Goal: Download file/media

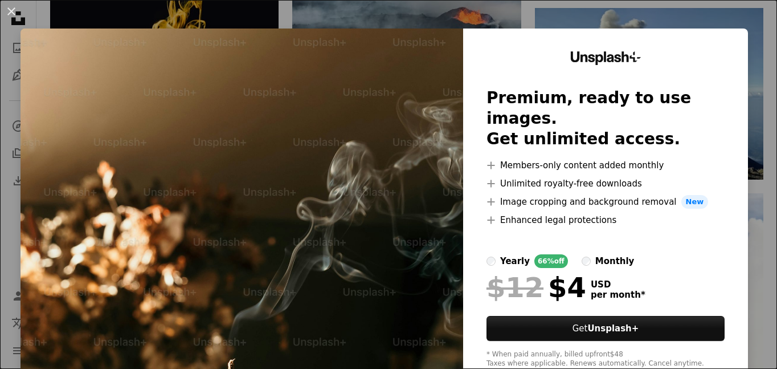
scroll to position [0, 162]
click at [746, 70] on div "An X shape Unsplash+ Premium, ready to use images. Get unlimited access. A plus…" at bounding box center [388, 184] width 777 height 369
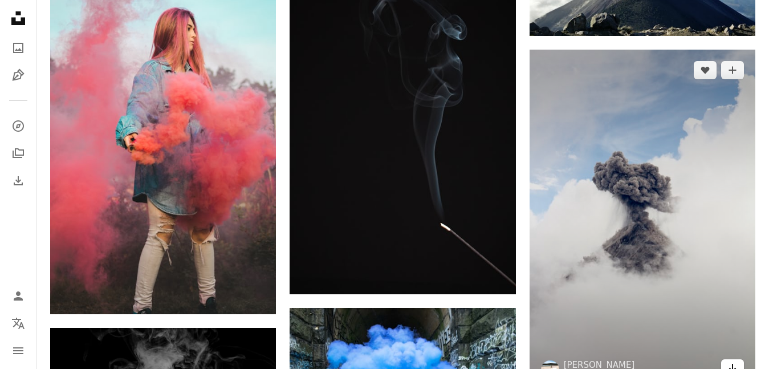
scroll to position [12135, 0]
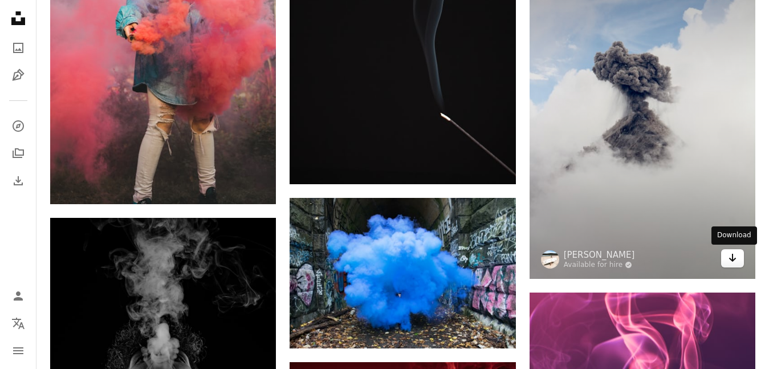
click at [730, 259] on icon "Download" at bounding box center [732, 258] width 7 height 8
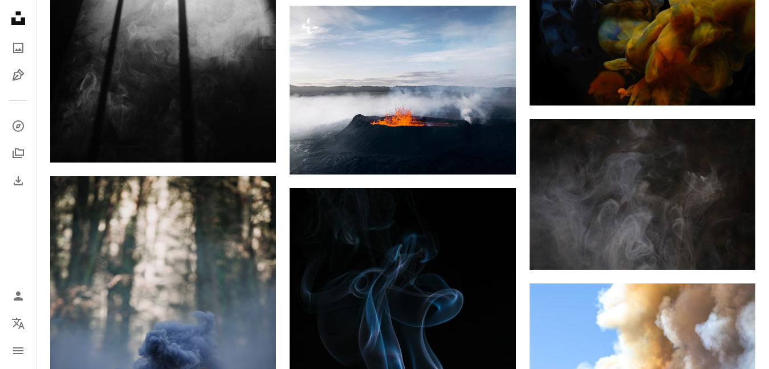
scroll to position [12876, 0]
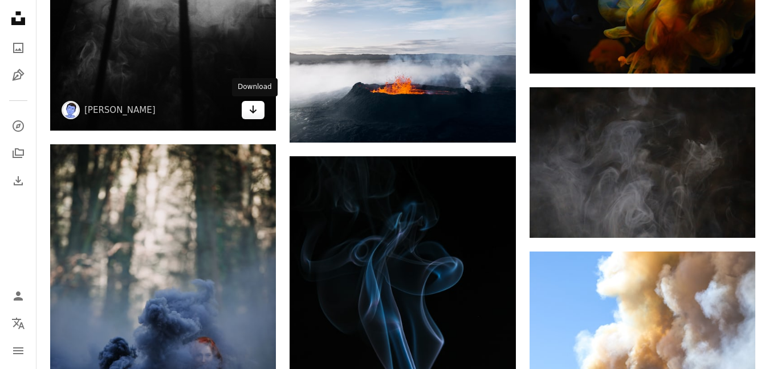
click at [249, 106] on icon "Arrow pointing down" at bounding box center [252, 110] width 9 height 14
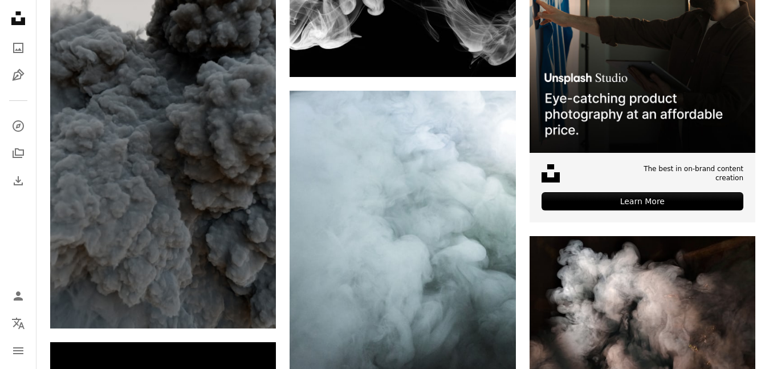
scroll to position [0, 0]
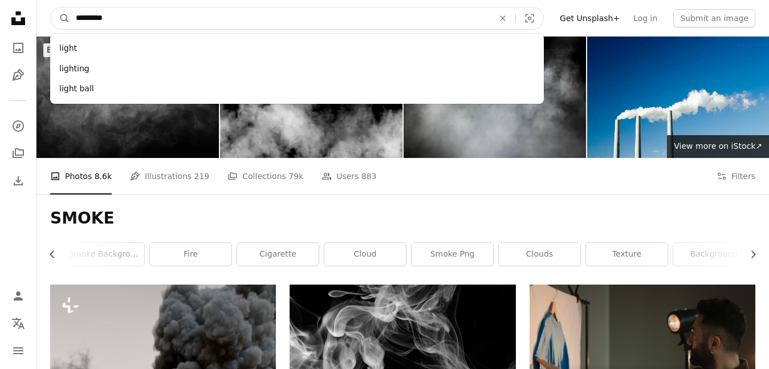
type input "*********"
click at [51, 7] on button "A magnifying glass" at bounding box center [60, 18] width 19 height 22
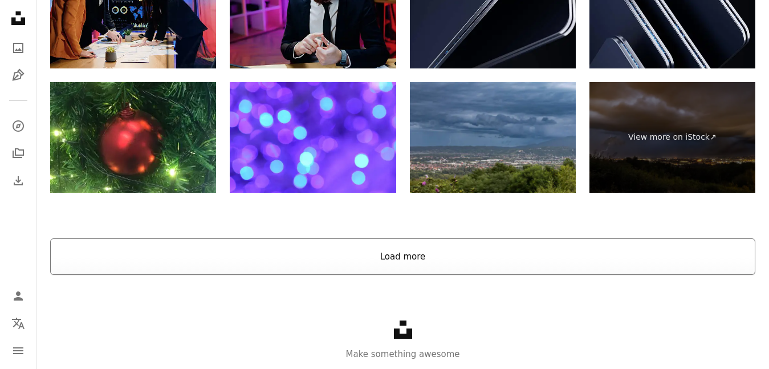
scroll to position [2255, 0]
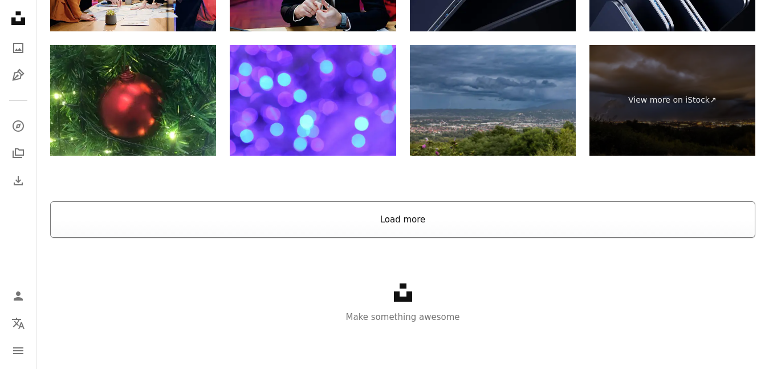
click at [402, 211] on button "Load more" at bounding box center [402, 219] width 705 height 36
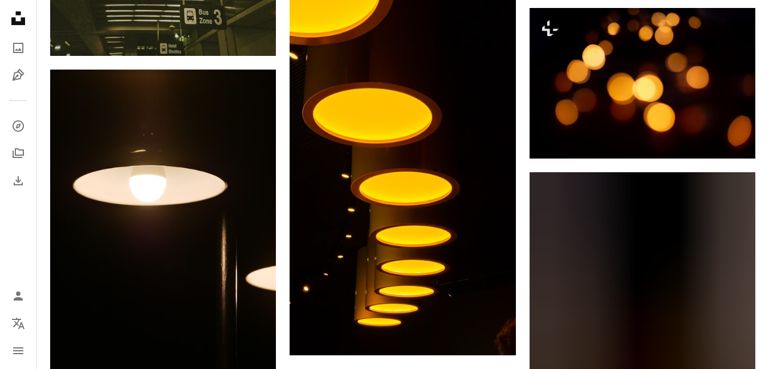
scroll to position [10972, 0]
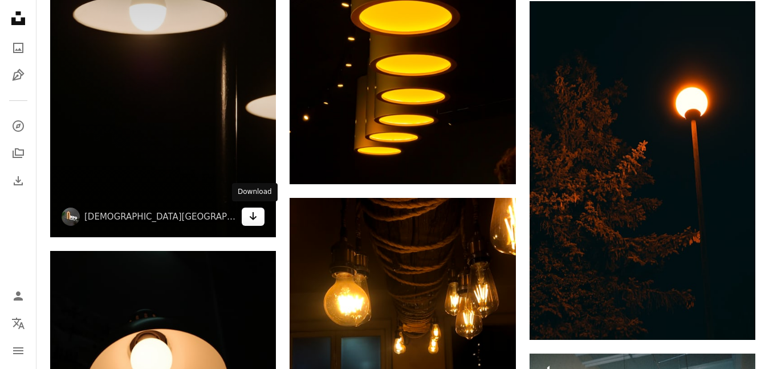
click at [248, 211] on icon "Arrow pointing down" at bounding box center [252, 216] width 9 height 14
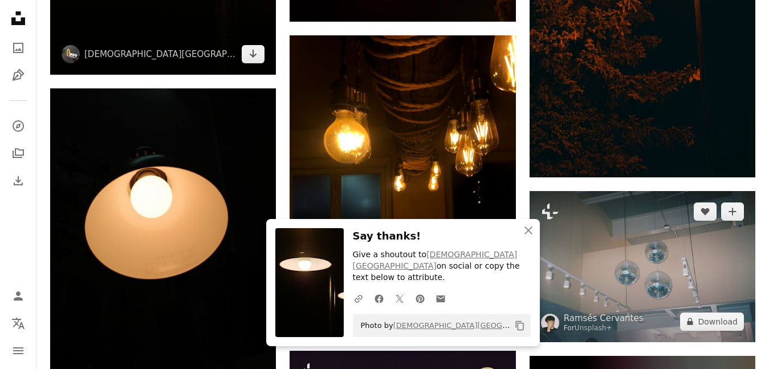
scroll to position [11143, 0]
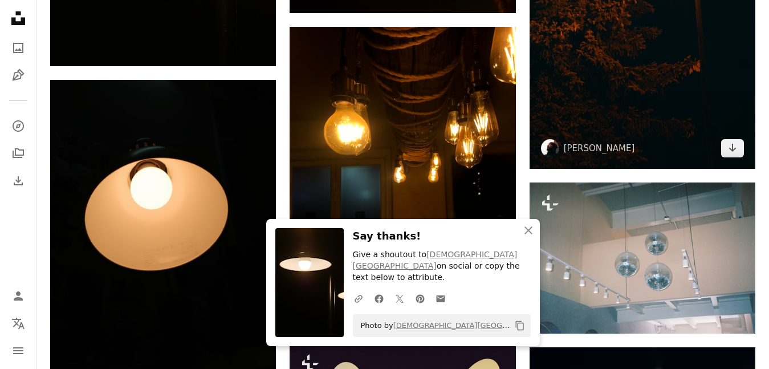
drag, startPoint x: 738, startPoint y: 144, endPoint x: 534, endPoint y: 148, distance: 203.4
click at [737, 144] on link "Arrow pointing down" at bounding box center [732, 148] width 23 height 18
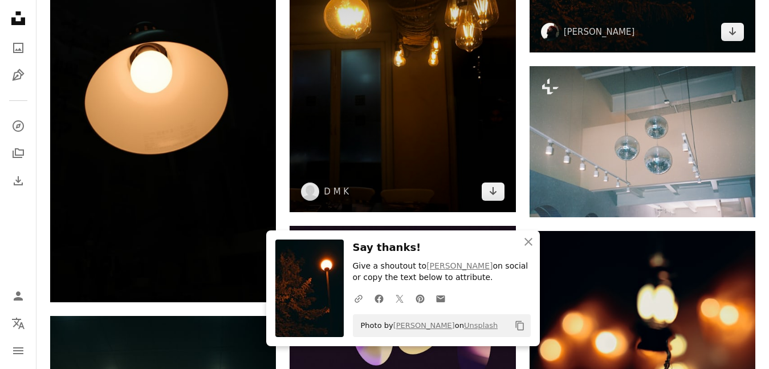
scroll to position [11257, 0]
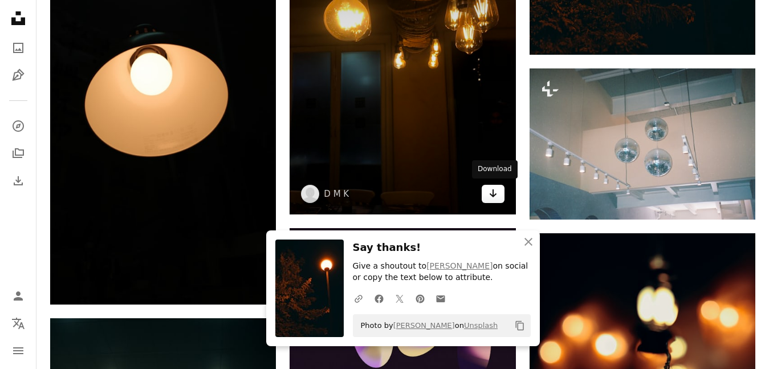
click at [489, 186] on icon "Arrow pointing down" at bounding box center [492, 193] width 9 height 14
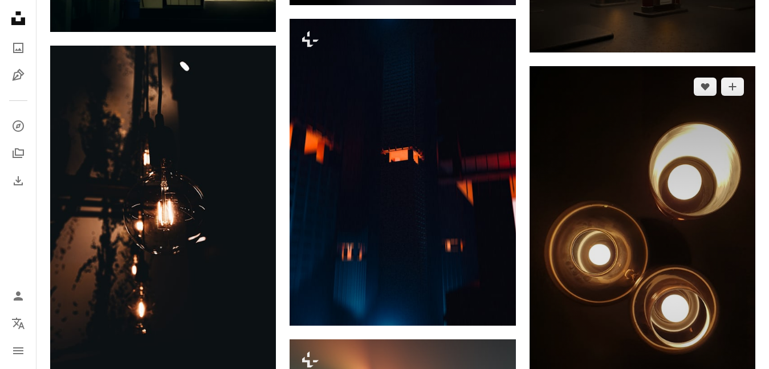
scroll to position [11998, 0]
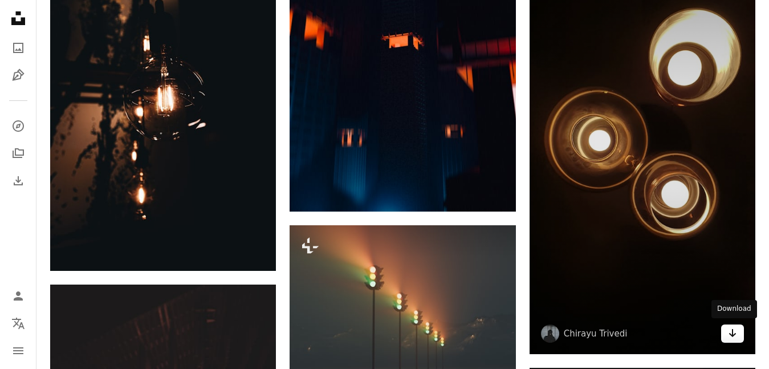
click at [733, 334] on icon "Download" at bounding box center [732, 333] width 7 height 8
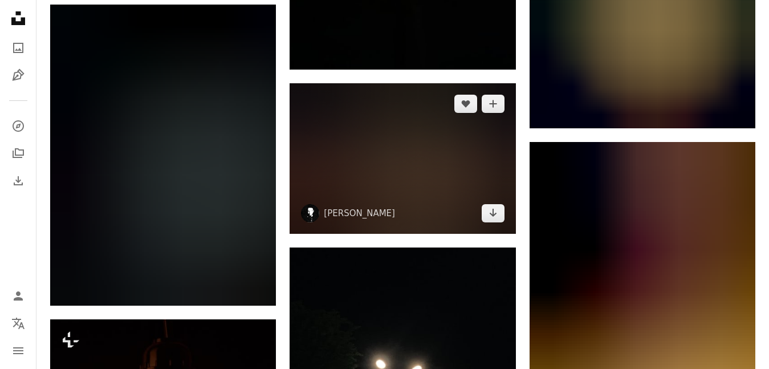
scroll to position [12625, 0]
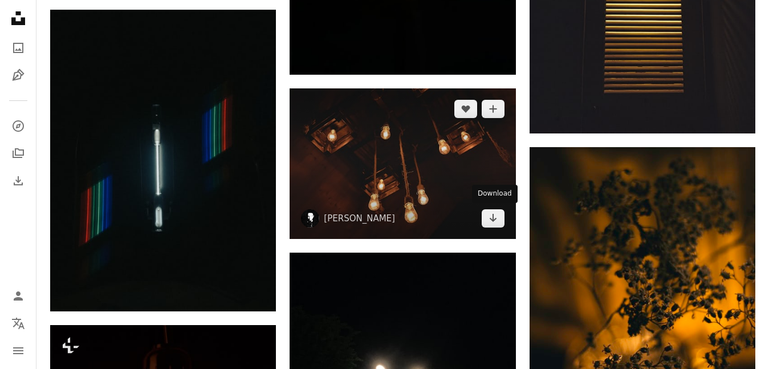
drag, startPoint x: 494, startPoint y: 219, endPoint x: 466, endPoint y: 223, distance: 28.8
click at [494, 219] on icon "Arrow pointing down" at bounding box center [492, 218] width 9 height 14
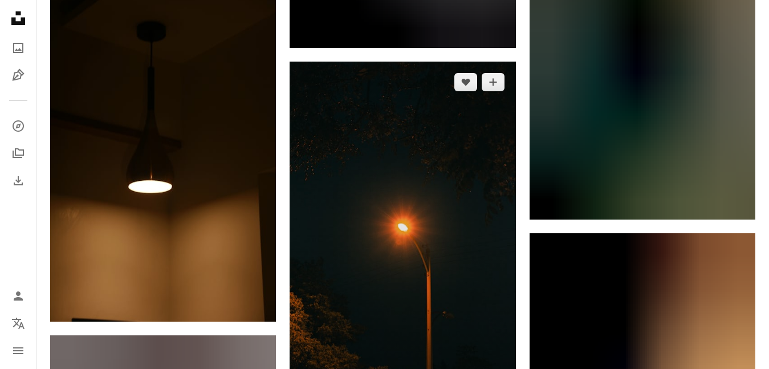
scroll to position [13537, 0]
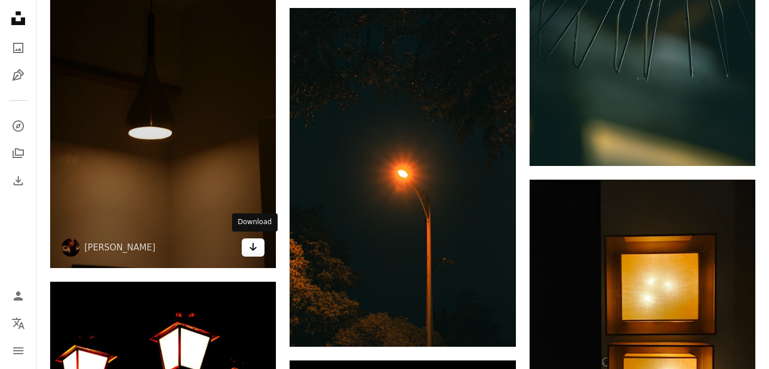
click at [251, 246] on icon "Download" at bounding box center [253, 247] width 7 height 8
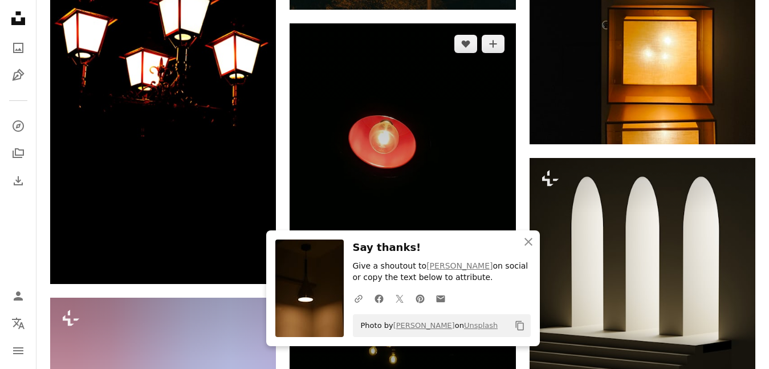
scroll to position [13935, 0]
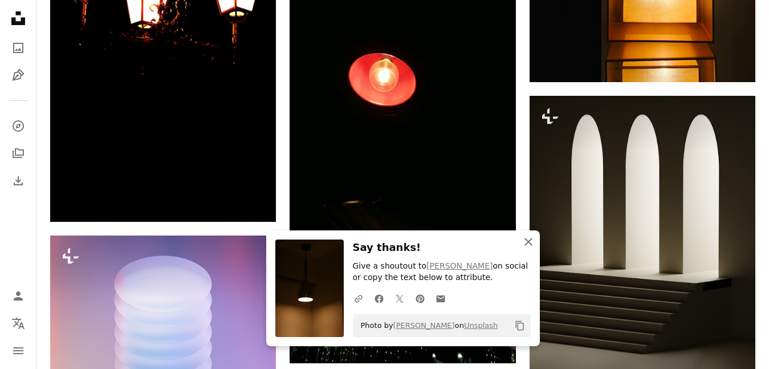
click at [528, 243] on icon "An X shape" at bounding box center [528, 242] width 14 height 14
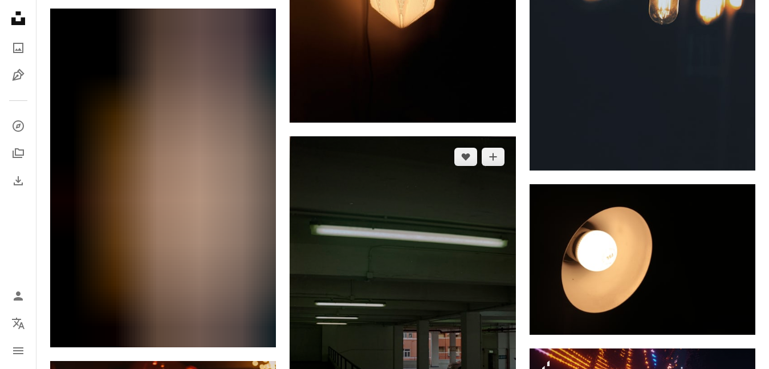
scroll to position [15759, 0]
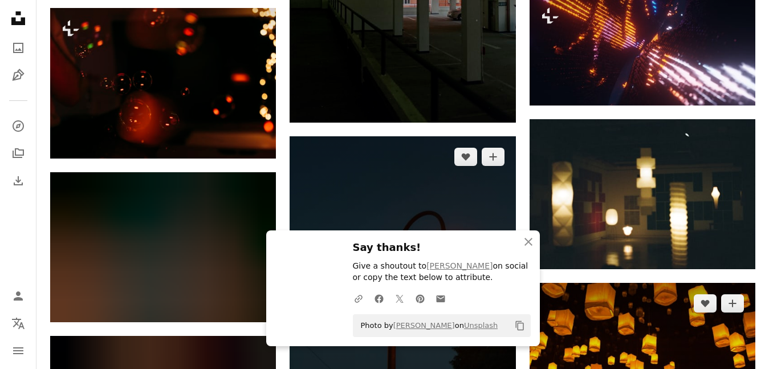
scroll to position [16158, 0]
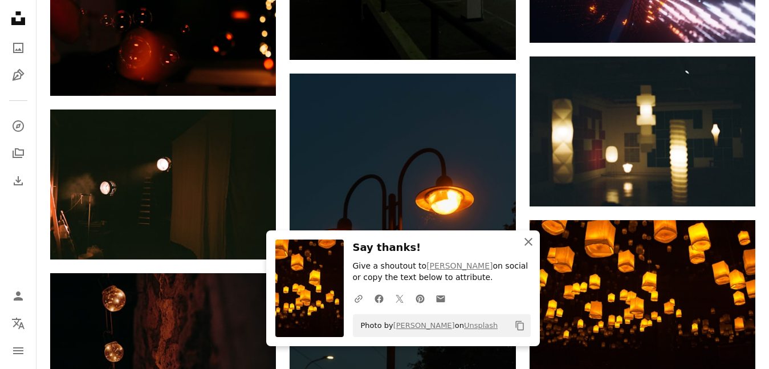
click at [530, 243] on icon "button" at bounding box center [528, 242] width 8 height 8
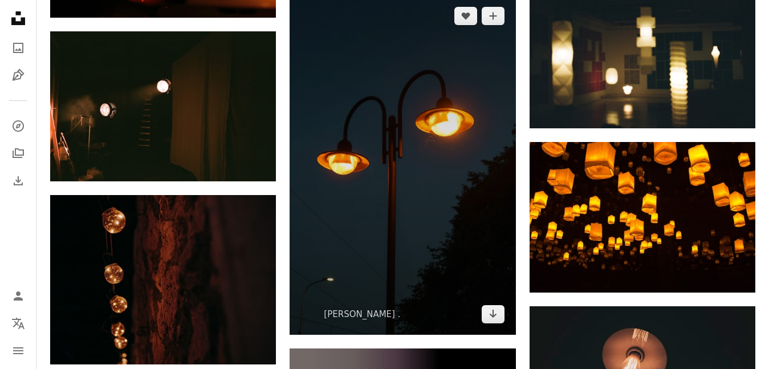
scroll to position [16271, 0]
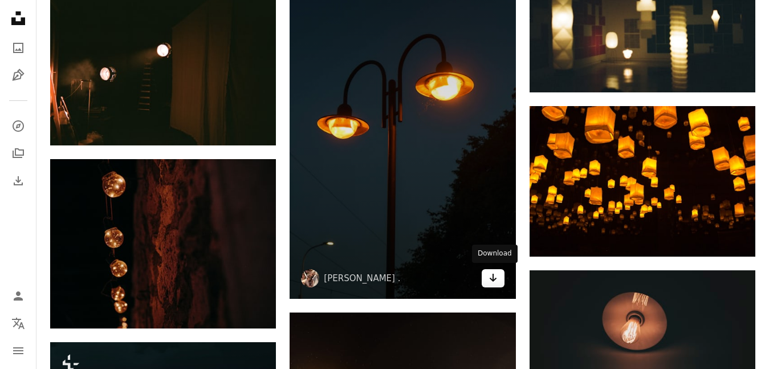
click at [488, 281] on icon "Arrow pointing down" at bounding box center [492, 278] width 9 height 14
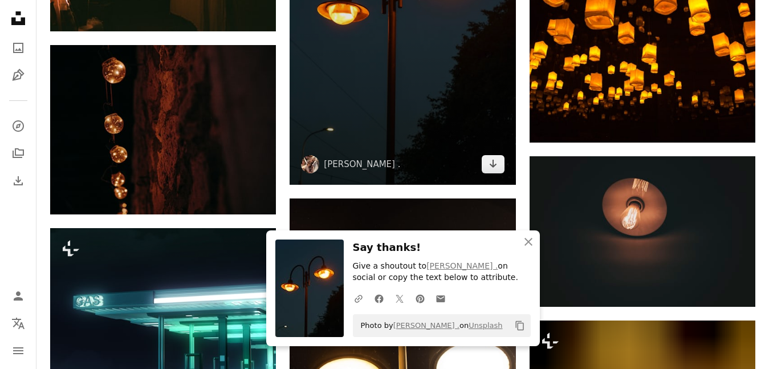
scroll to position [16442, 0]
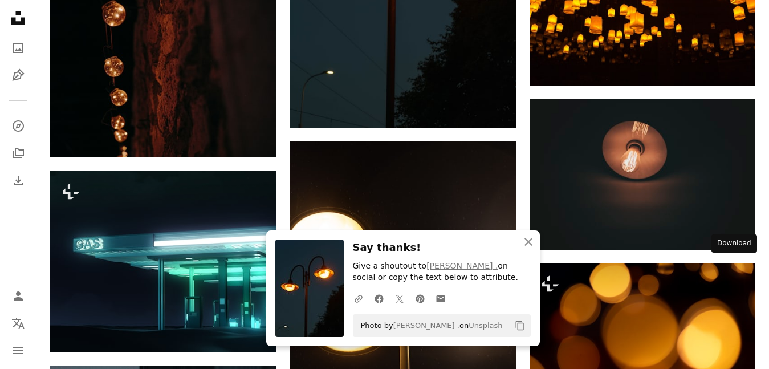
drag, startPoint x: 737, startPoint y: 272, endPoint x: 554, endPoint y: 255, distance: 183.1
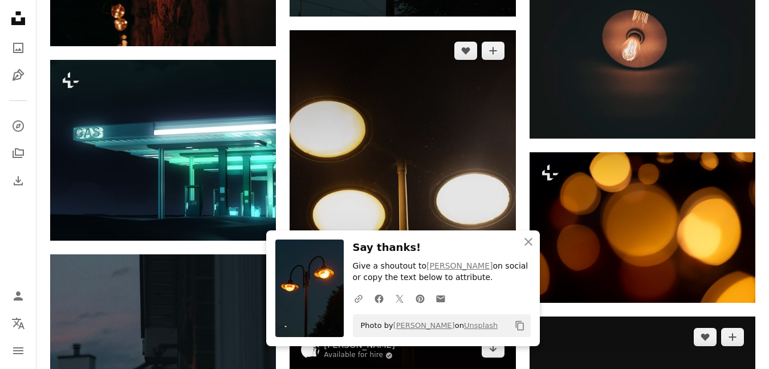
scroll to position [16556, 0]
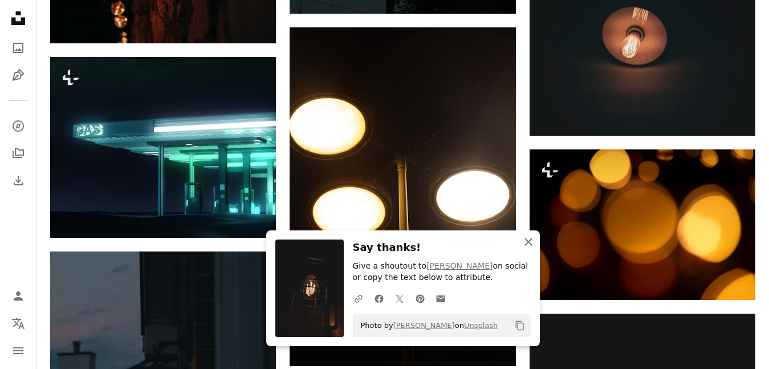
click at [525, 239] on icon "An X shape" at bounding box center [528, 242] width 14 height 14
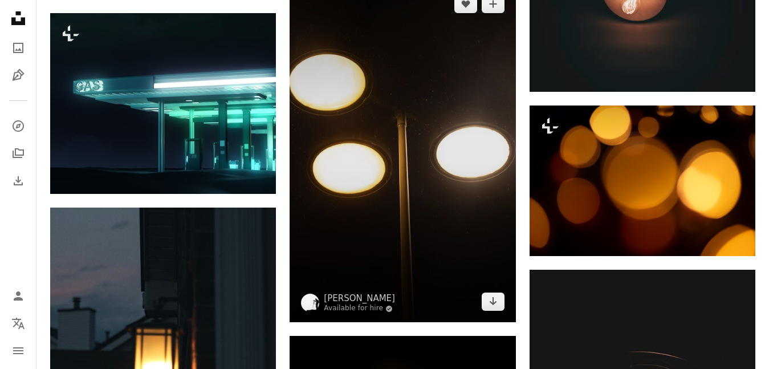
scroll to position [16613, 0]
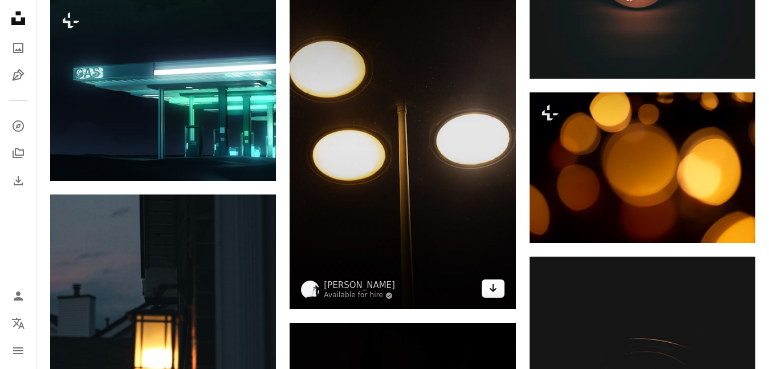
click at [491, 290] on icon "Arrow pointing down" at bounding box center [492, 288] width 9 height 14
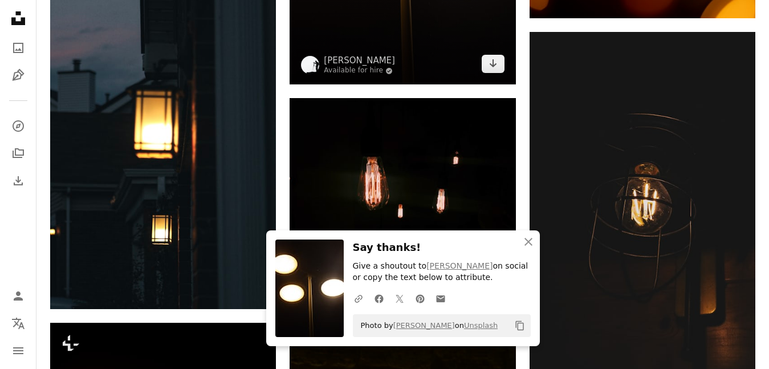
scroll to position [16841, 0]
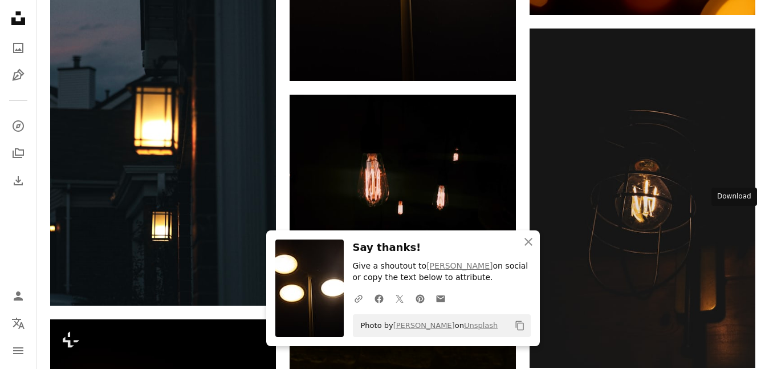
drag, startPoint x: 738, startPoint y: 222, endPoint x: 690, endPoint y: 218, distance: 48.6
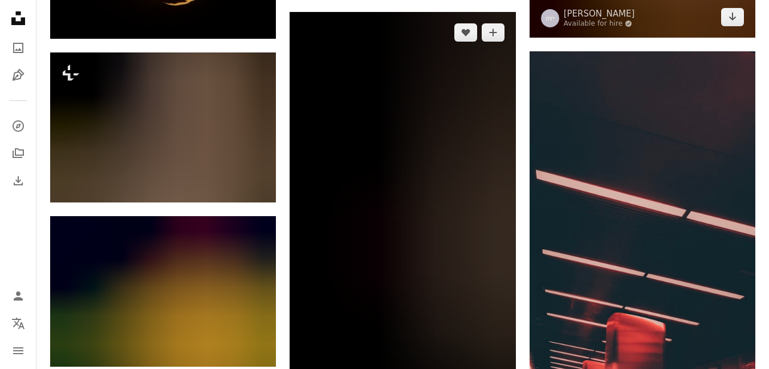
scroll to position [17582, 0]
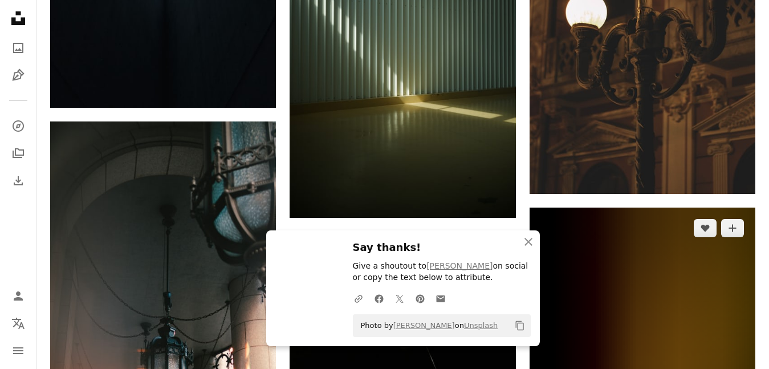
scroll to position [18209, 0]
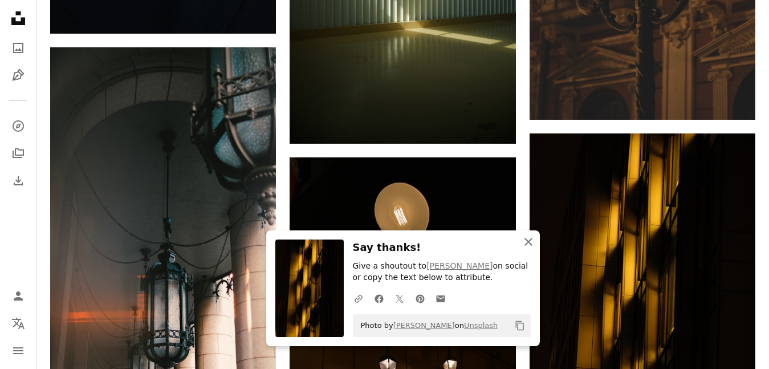
click at [525, 246] on icon "An X shape" at bounding box center [528, 242] width 14 height 14
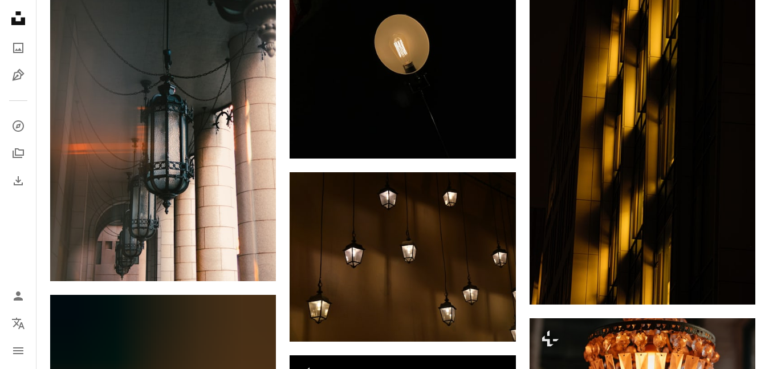
scroll to position [18380, 0]
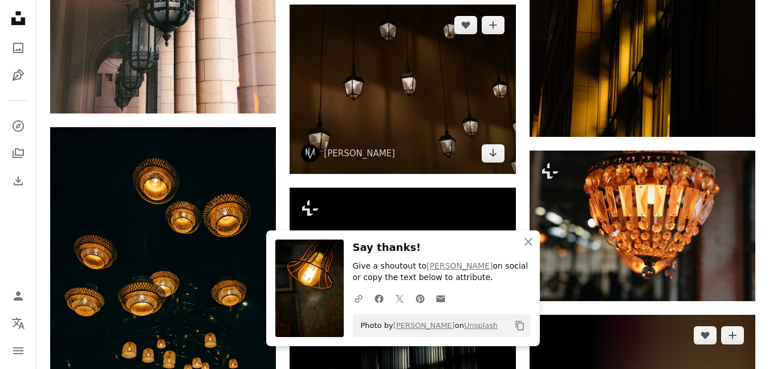
scroll to position [18551, 0]
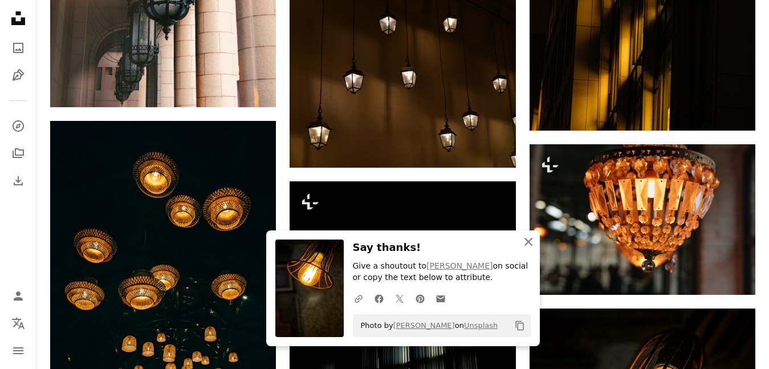
click at [528, 244] on icon "An X shape" at bounding box center [528, 242] width 14 height 14
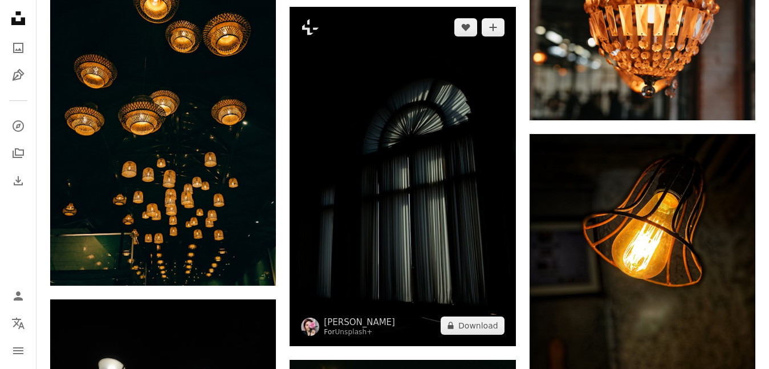
scroll to position [18893, 0]
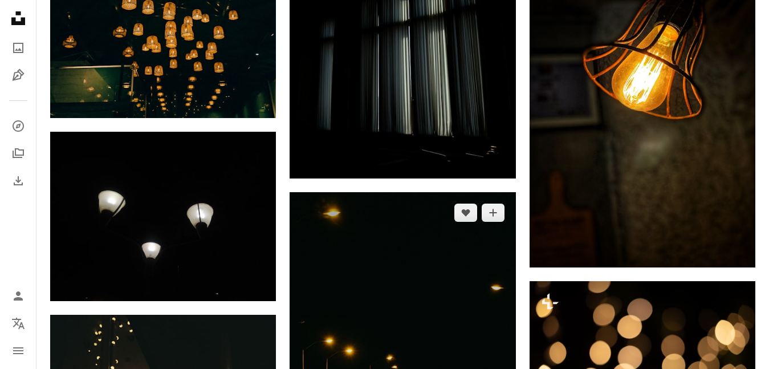
drag, startPoint x: 729, startPoint y: 285, endPoint x: 430, endPoint y: 229, distance: 304.4
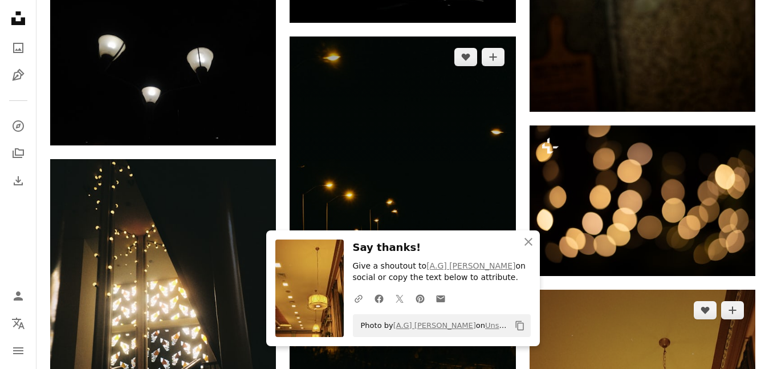
scroll to position [19177, 0]
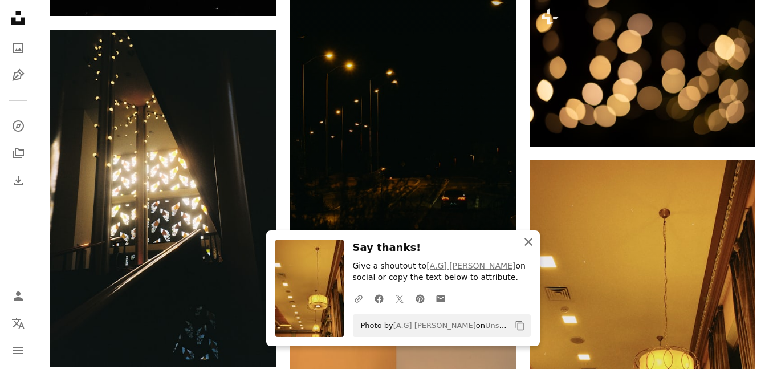
drag, startPoint x: 530, startPoint y: 240, endPoint x: 342, endPoint y: 211, distance: 190.7
click at [530, 240] on icon "An X shape" at bounding box center [528, 242] width 14 height 14
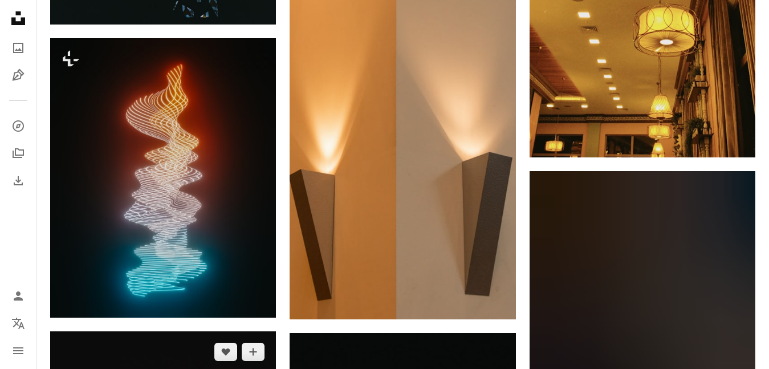
scroll to position [19861, 0]
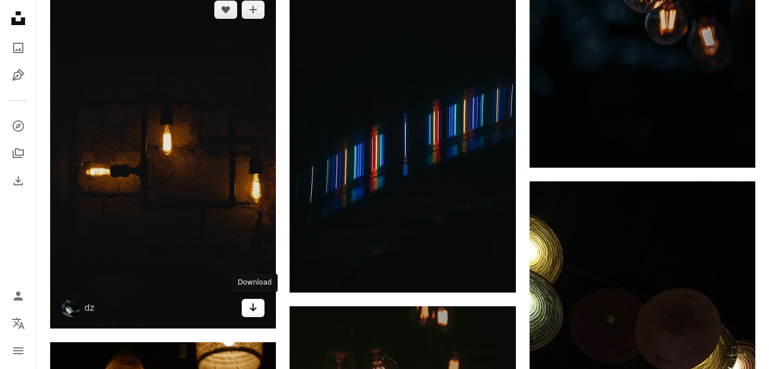
click at [253, 307] on icon "Download" at bounding box center [253, 307] width 7 height 8
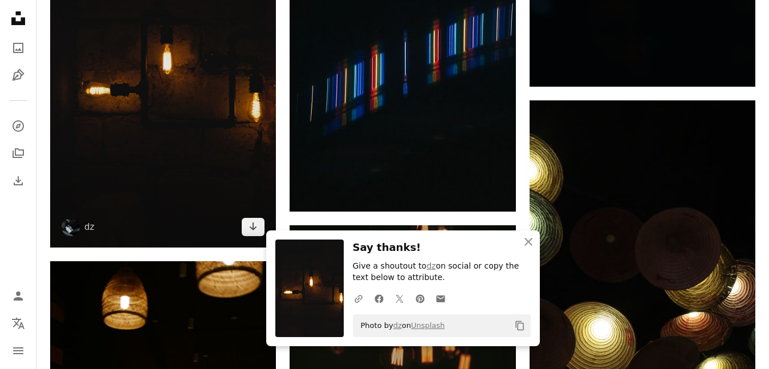
scroll to position [20032, 0]
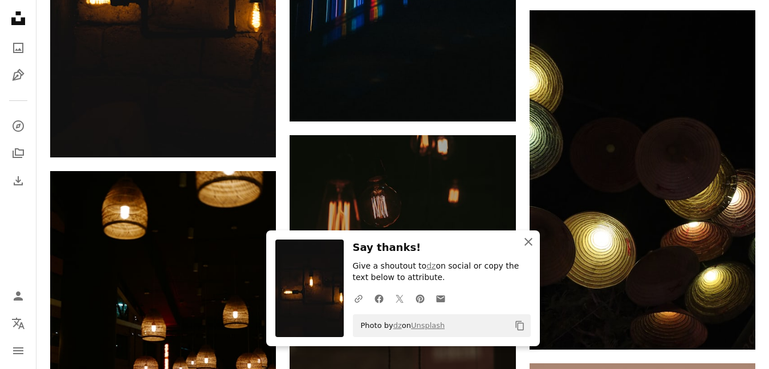
click at [529, 242] on icon "button" at bounding box center [528, 242] width 8 height 8
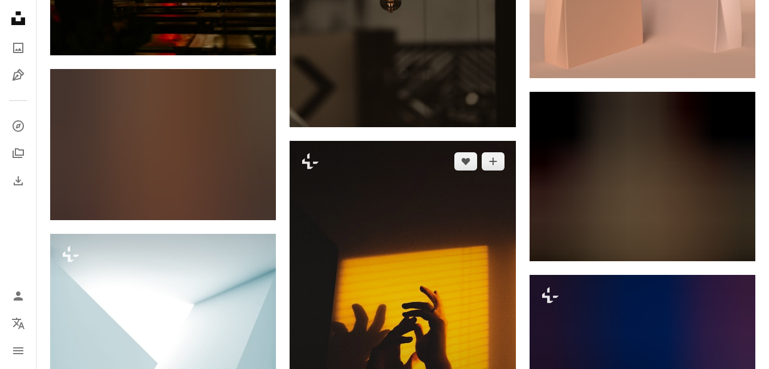
scroll to position [20602, 0]
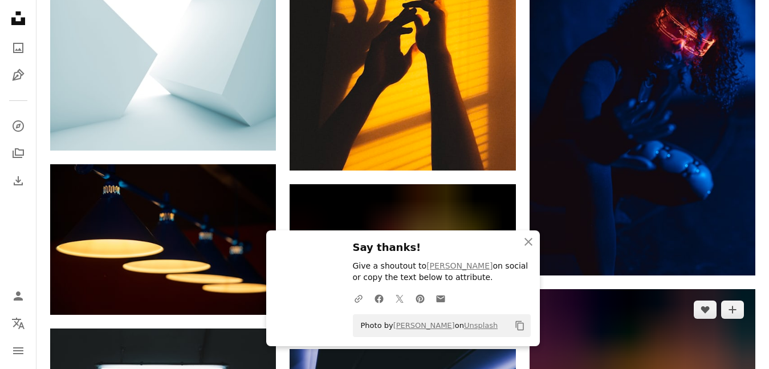
scroll to position [20887, 0]
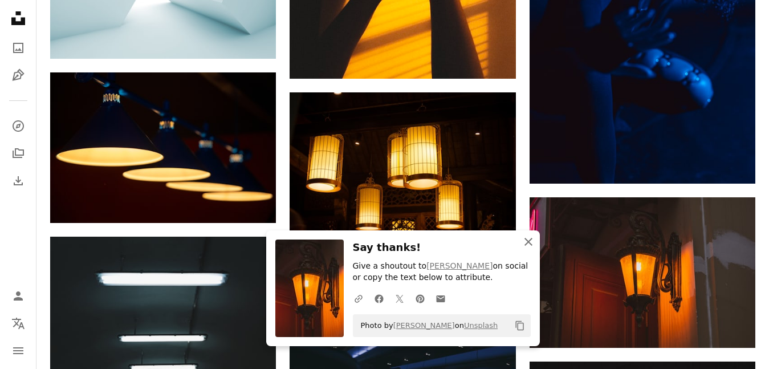
click at [530, 242] on icon "An X shape" at bounding box center [528, 242] width 14 height 14
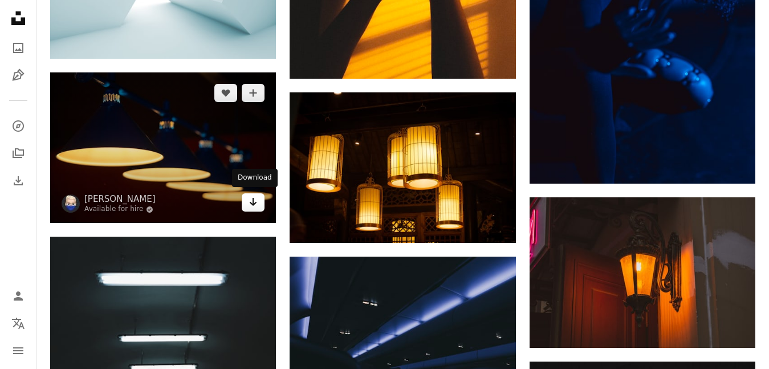
click at [255, 197] on icon "Arrow pointing down" at bounding box center [252, 202] width 9 height 14
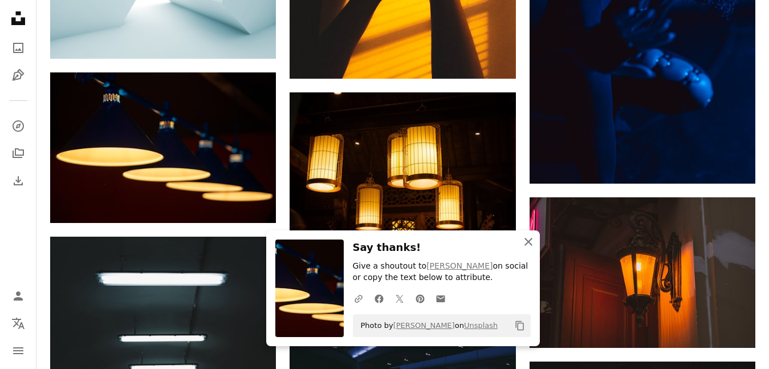
click at [532, 243] on icon "An X shape" at bounding box center [528, 242] width 14 height 14
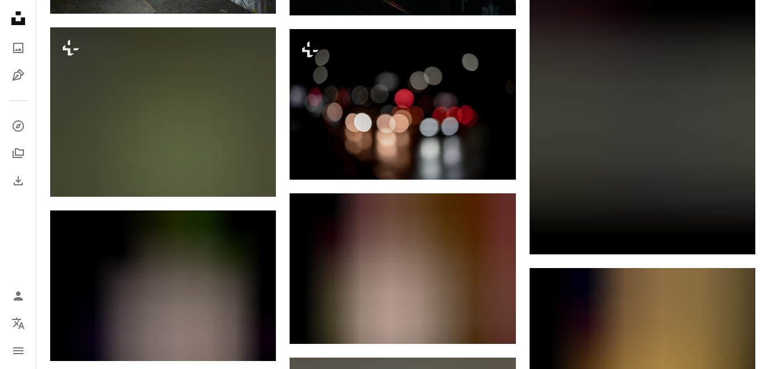
scroll to position [21685, 0]
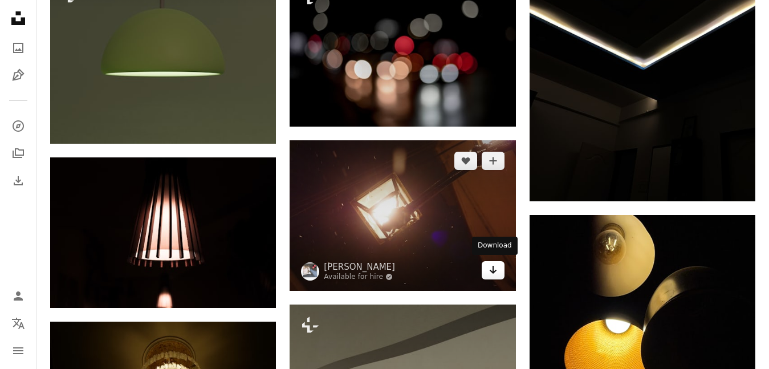
click at [495, 267] on icon "Arrow pointing down" at bounding box center [492, 270] width 9 height 14
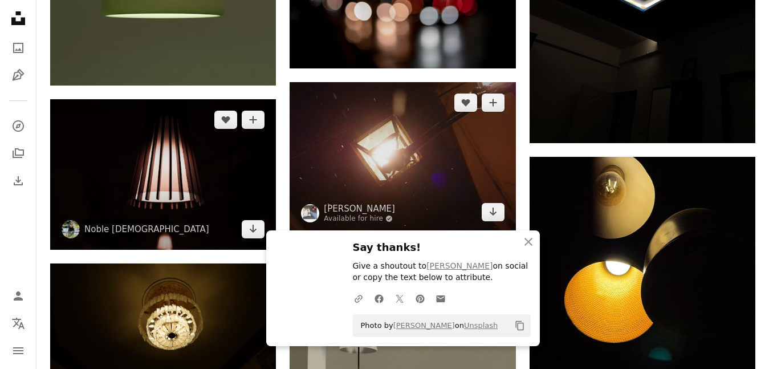
scroll to position [21741, 0]
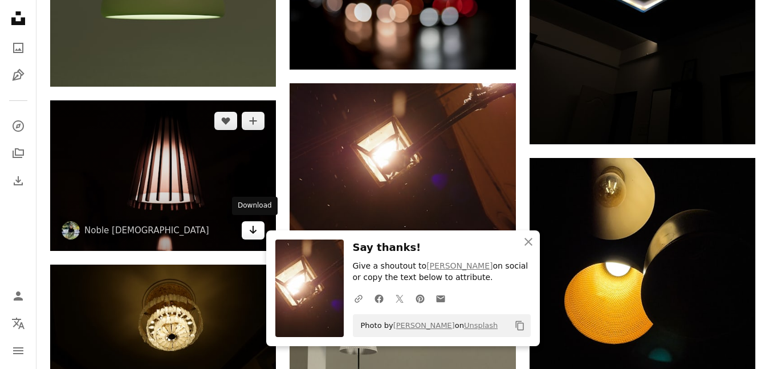
click at [246, 227] on link "Arrow pointing down" at bounding box center [253, 230] width 23 height 18
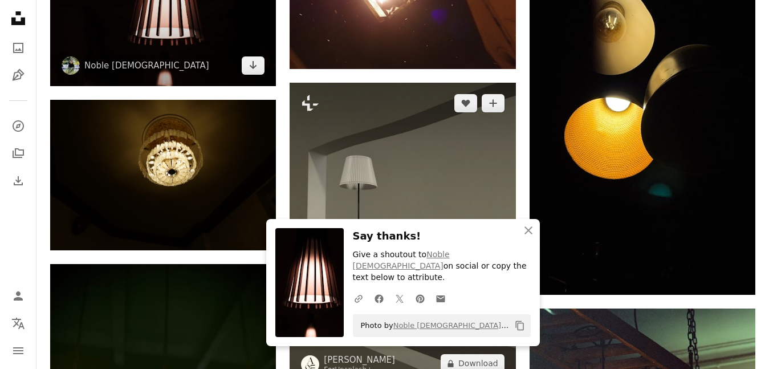
scroll to position [21912, 0]
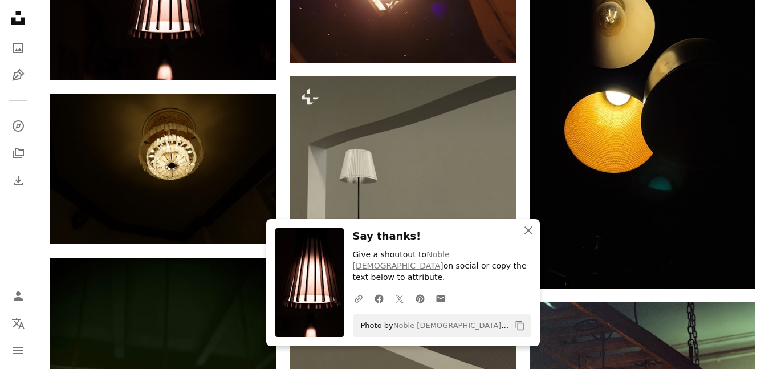
click at [525, 237] on icon "An X shape" at bounding box center [528, 230] width 14 height 14
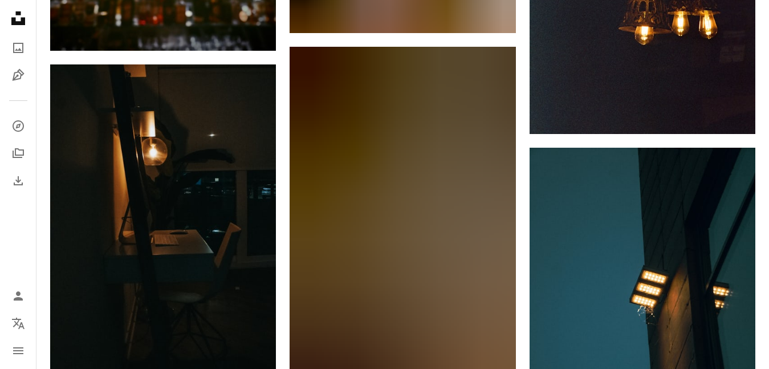
scroll to position [22482, 0]
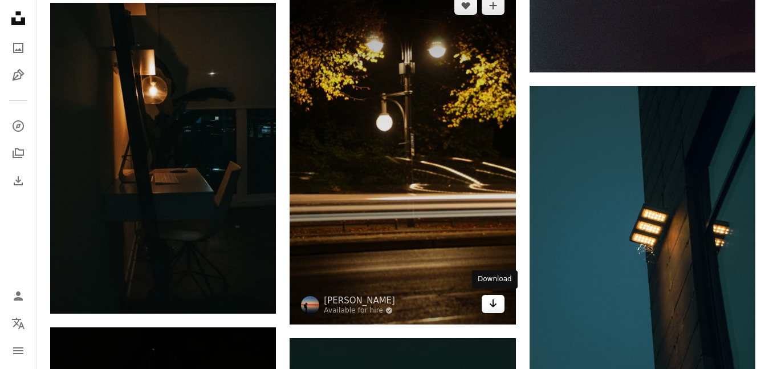
click at [494, 297] on icon "Arrow pointing down" at bounding box center [492, 303] width 9 height 14
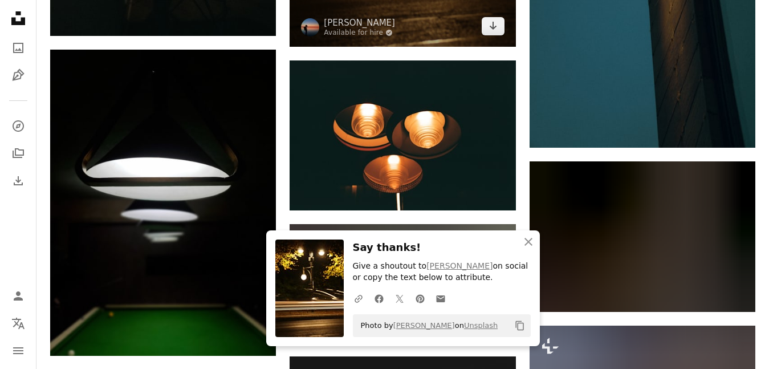
scroll to position [22824, 0]
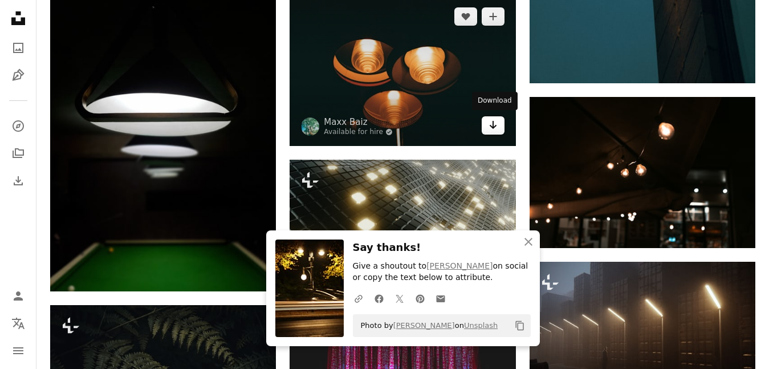
click at [488, 126] on icon "Arrow pointing down" at bounding box center [492, 125] width 9 height 14
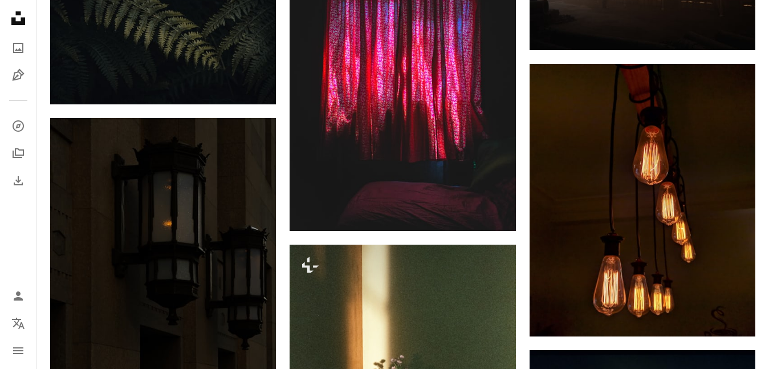
scroll to position [23166, 0]
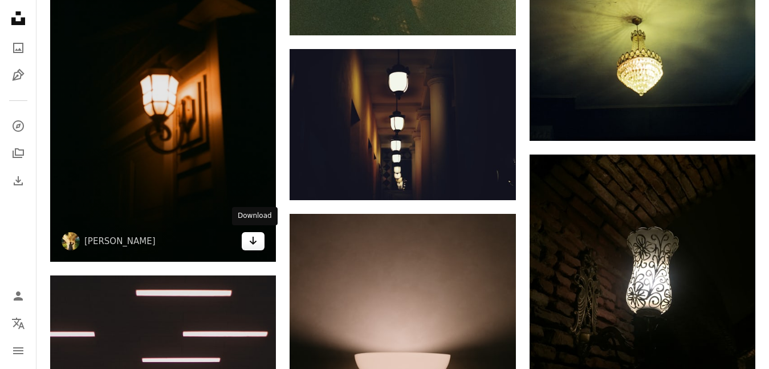
click at [248, 236] on link "Arrow pointing down" at bounding box center [253, 241] width 23 height 18
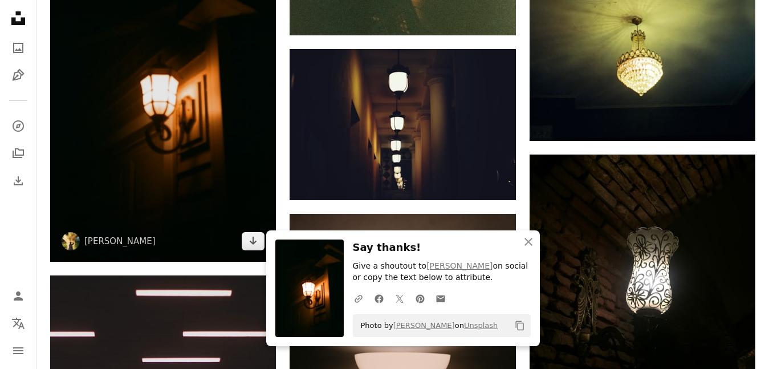
scroll to position [23907, 0]
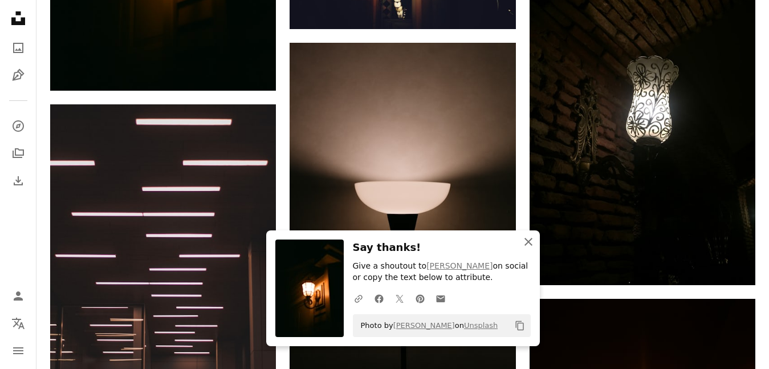
click at [529, 241] on icon "button" at bounding box center [528, 242] width 8 height 8
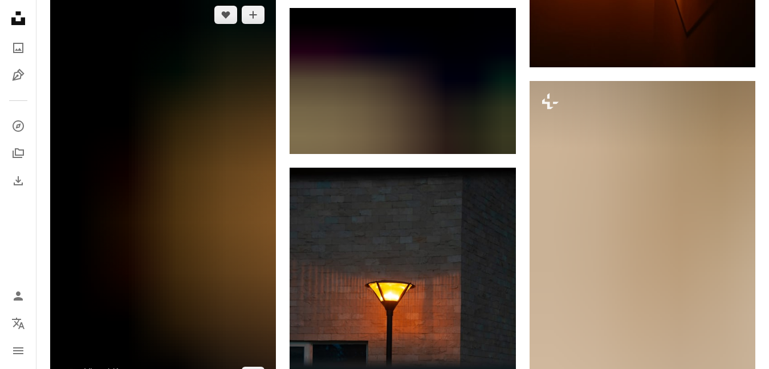
scroll to position [24590, 0]
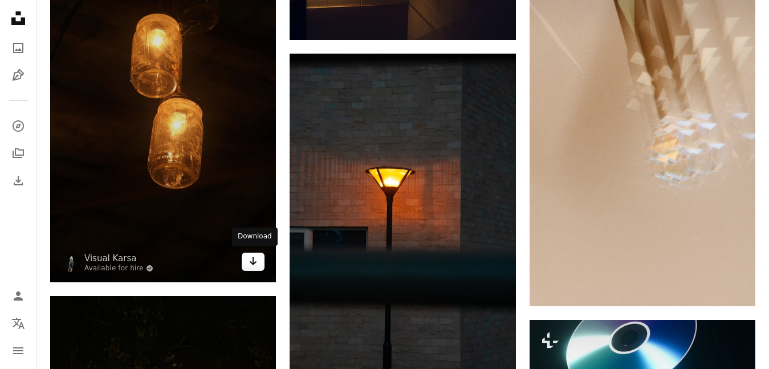
click at [257, 260] on icon "Arrow pointing down" at bounding box center [252, 261] width 9 height 14
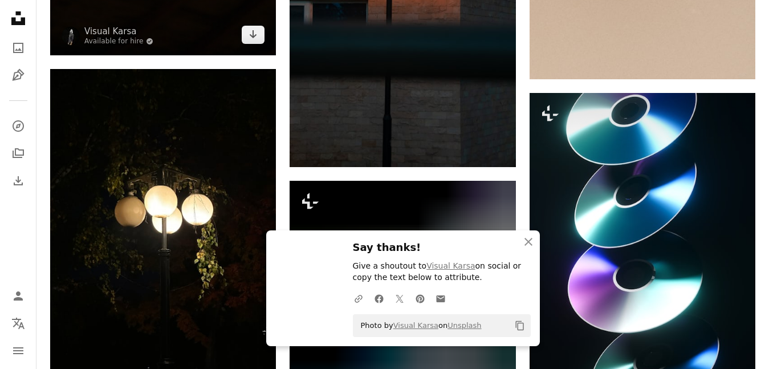
scroll to position [24818, 0]
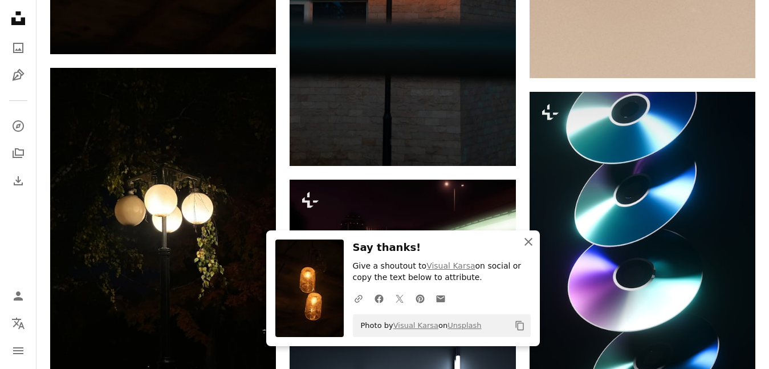
click at [528, 241] on icon "button" at bounding box center [528, 242] width 8 height 8
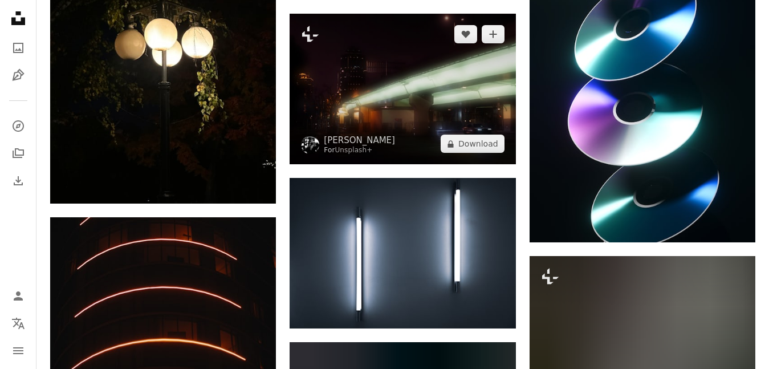
scroll to position [24989, 0]
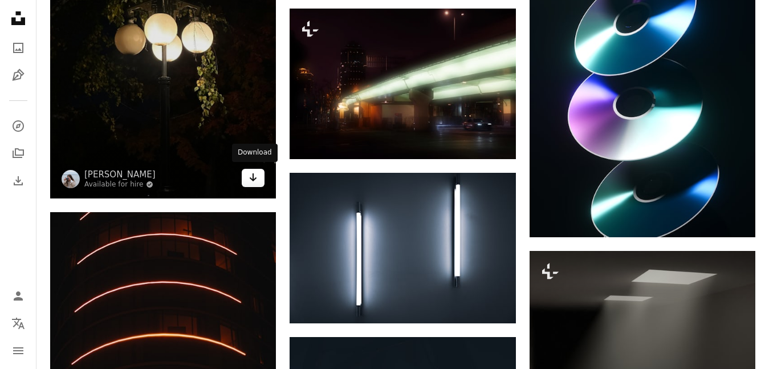
click at [250, 173] on icon "Arrow pointing down" at bounding box center [252, 177] width 9 height 14
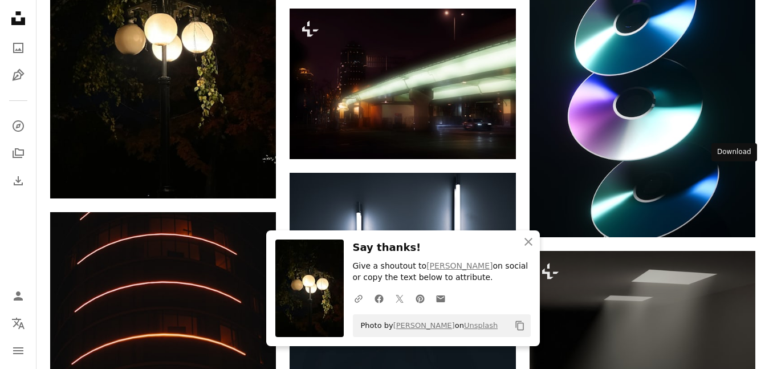
drag, startPoint x: 729, startPoint y: 176, endPoint x: 450, endPoint y: 176, distance: 278.6
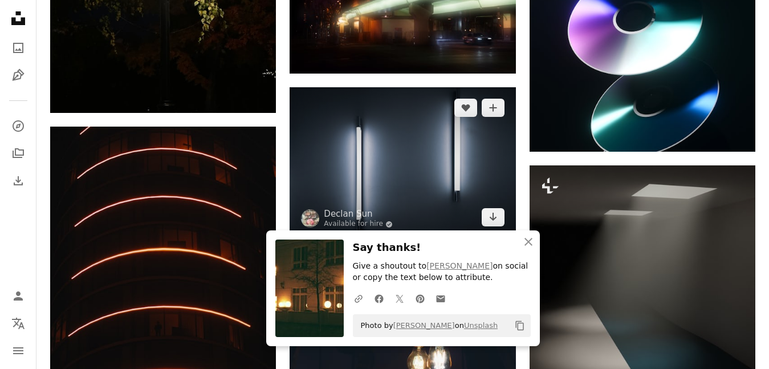
scroll to position [25160, 0]
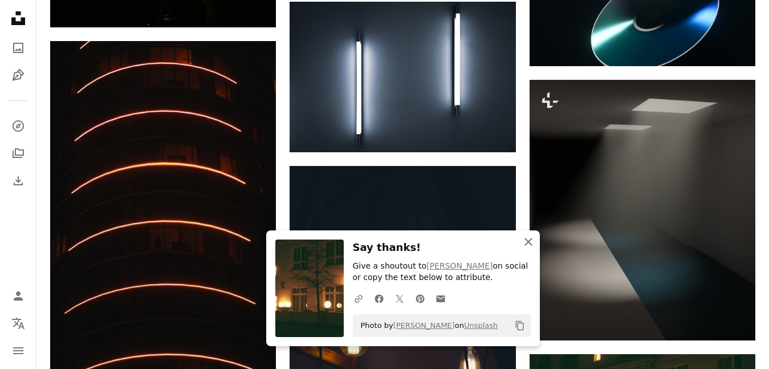
click at [532, 242] on icon "An X shape" at bounding box center [528, 242] width 14 height 14
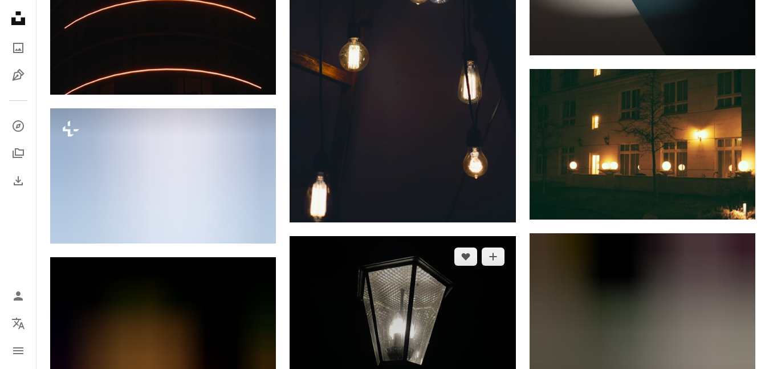
scroll to position [25616, 0]
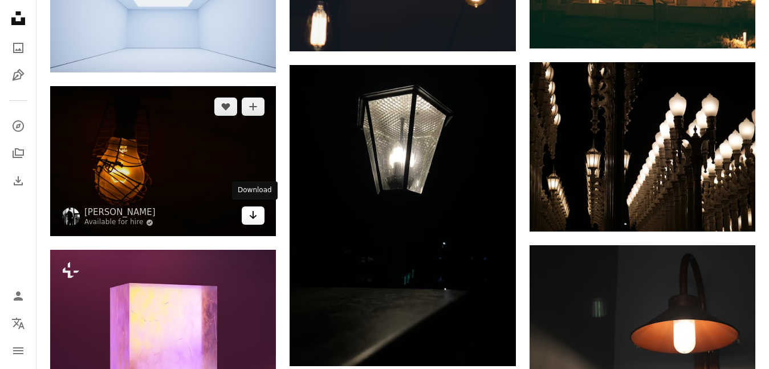
click at [252, 215] on icon "Download" at bounding box center [253, 215] width 7 height 8
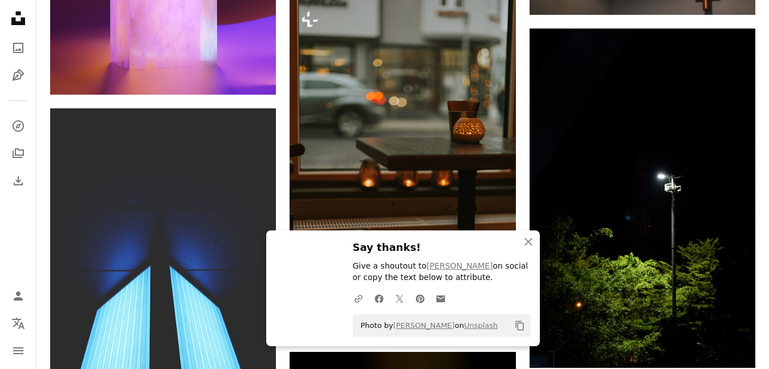
scroll to position [26072, 0]
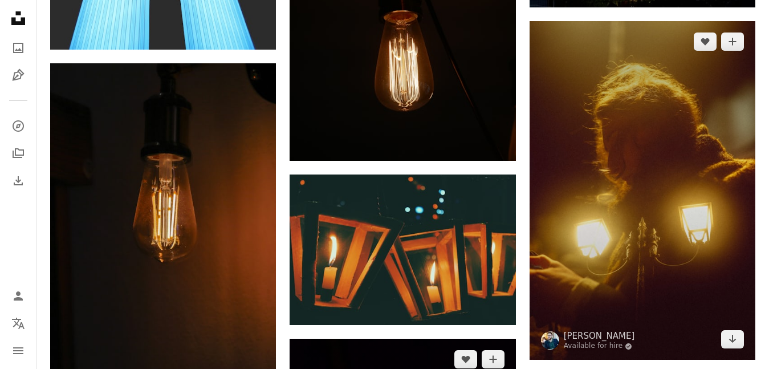
scroll to position [26756, 0]
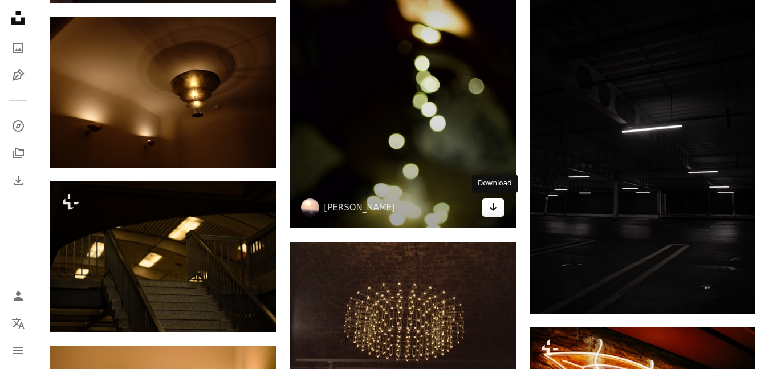
click at [492, 206] on icon "Download" at bounding box center [492, 207] width 7 height 8
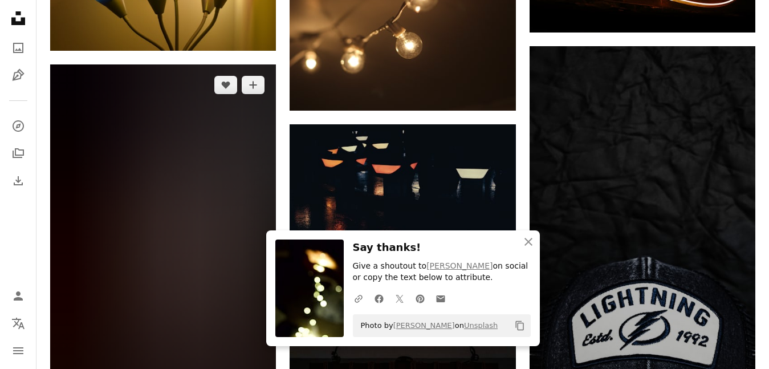
scroll to position [27211, 0]
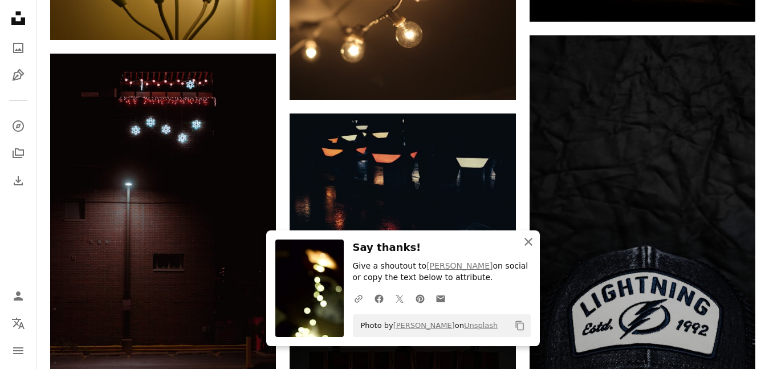
click at [529, 245] on icon "An X shape" at bounding box center [528, 242] width 14 height 14
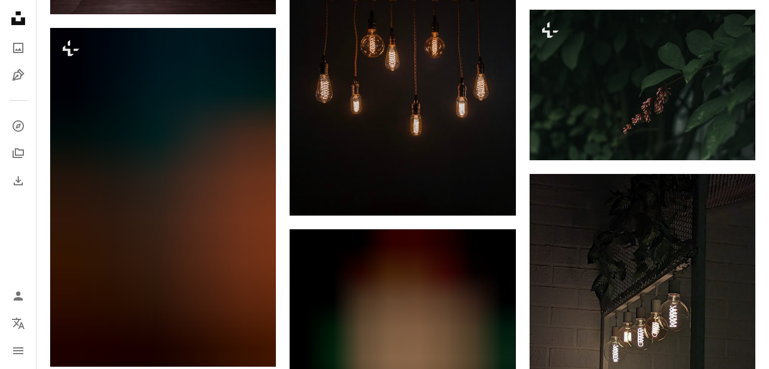
scroll to position [27610, 0]
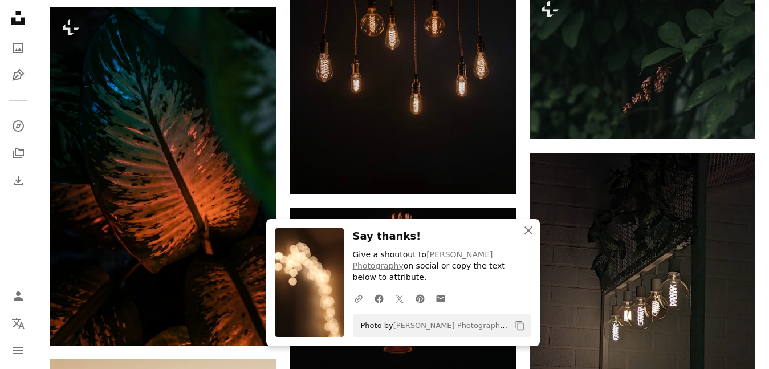
click at [528, 237] on icon "An X shape" at bounding box center [528, 230] width 14 height 14
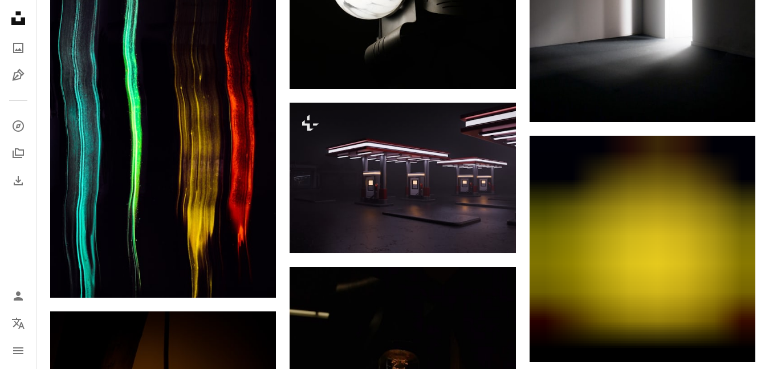
scroll to position [30231, 0]
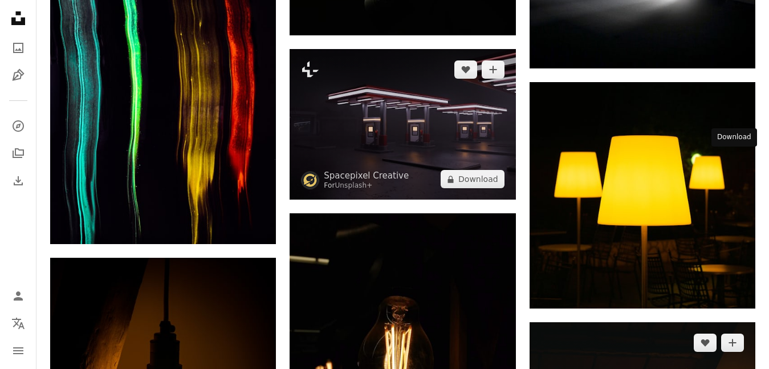
drag, startPoint x: 735, startPoint y: 154, endPoint x: 421, endPoint y: 175, distance: 315.3
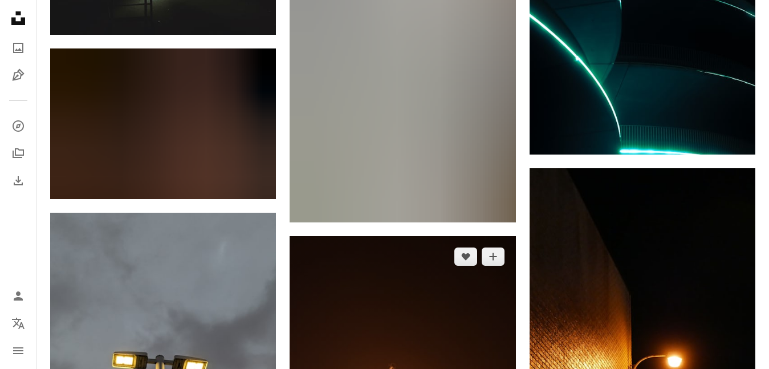
scroll to position [35918, 0]
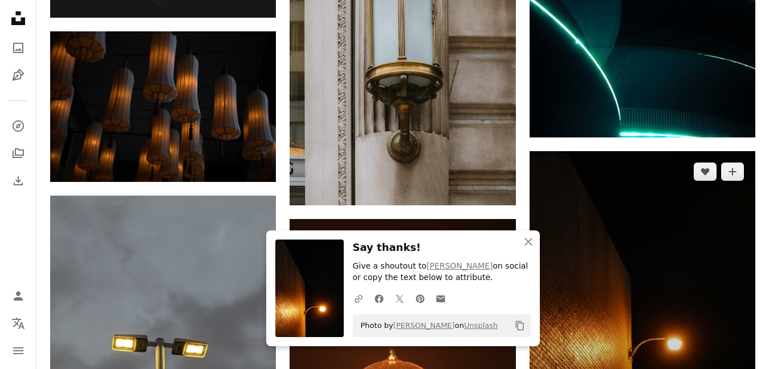
scroll to position [35986, 0]
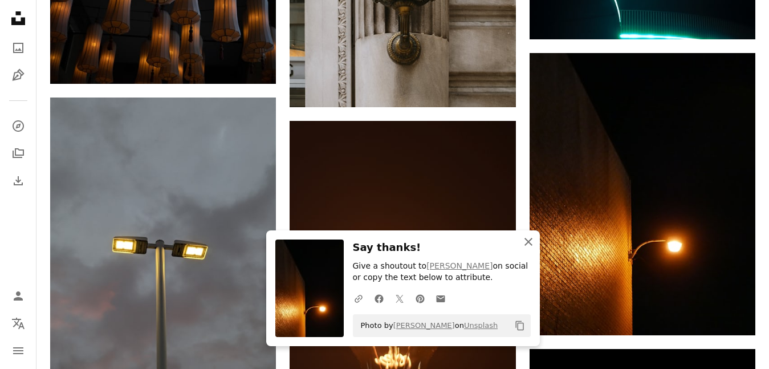
click at [525, 245] on icon "An X shape" at bounding box center [528, 242] width 14 height 14
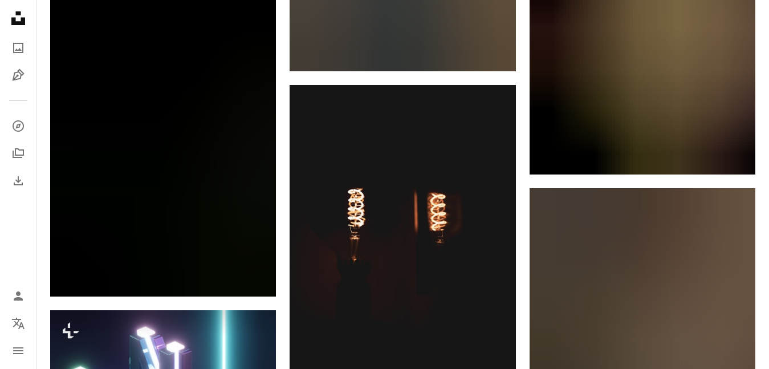
scroll to position [39349, 0]
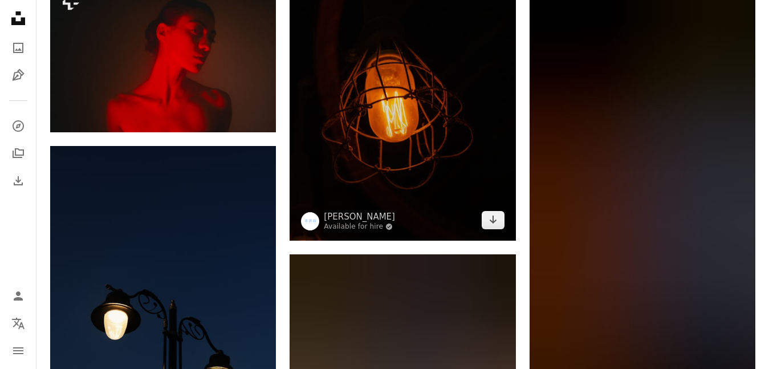
scroll to position [41057, 0]
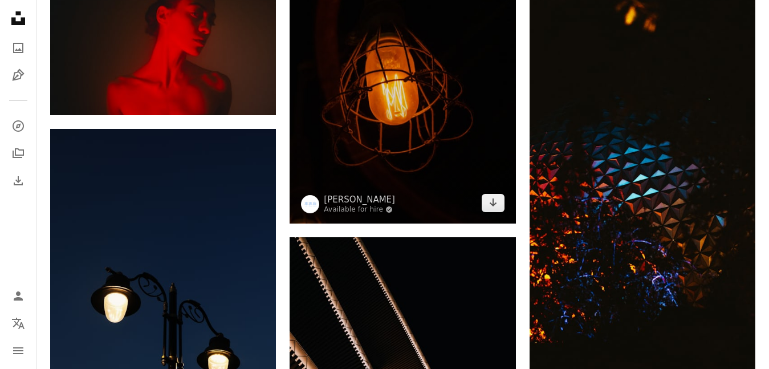
click at [495, 197] on icon "Arrow pointing down" at bounding box center [492, 202] width 9 height 14
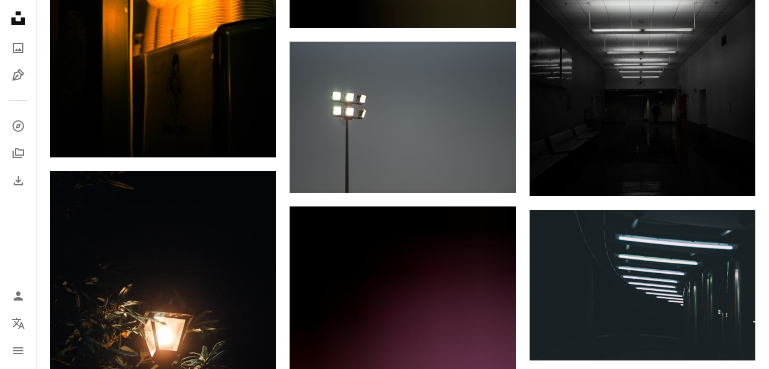
scroll to position [42824, 0]
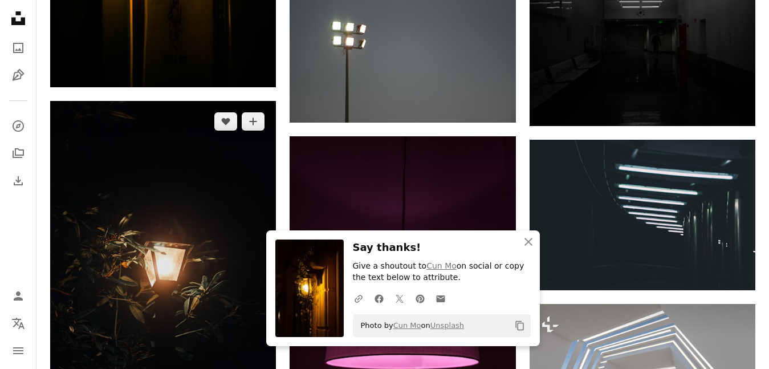
scroll to position [42995, 0]
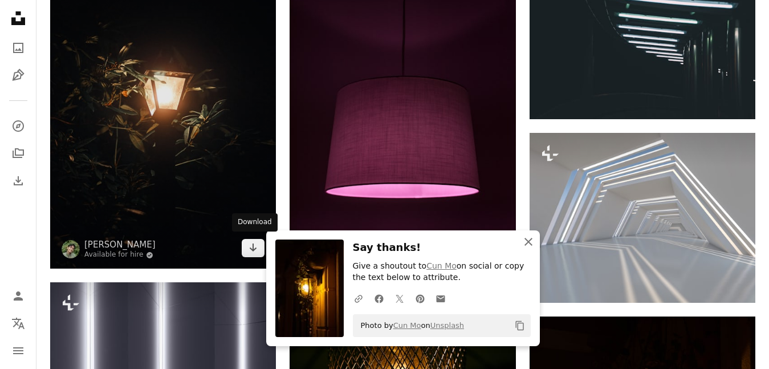
click at [253, 244] on icon "Download" at bounding box center [253, 247] width 7 height 8
click at [523, 240] on icon "An X shape" at bounding box center [528, 242] width 14 height 14
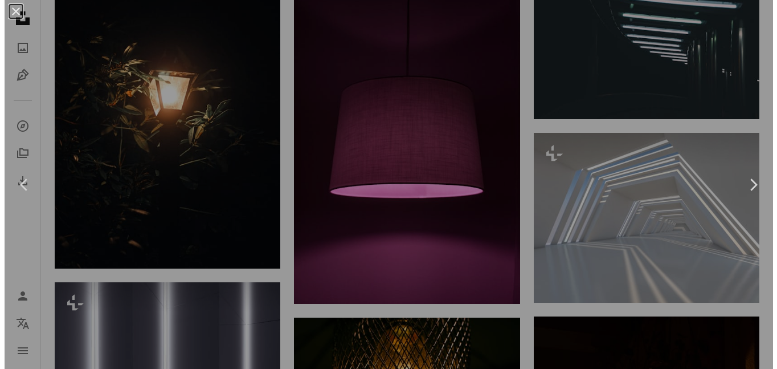
scroll to position [43442, 0]
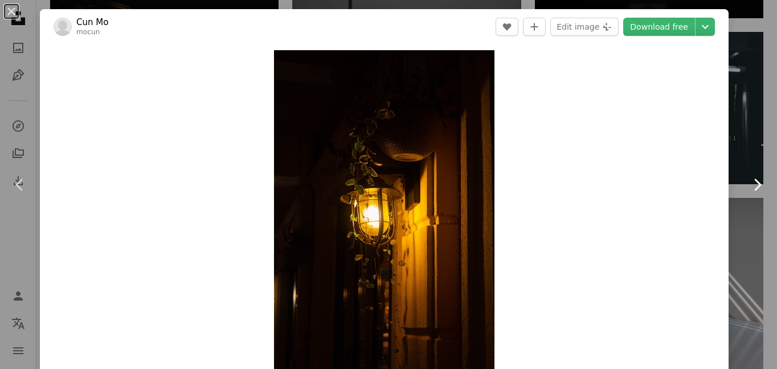
scroll to position [43564, 0]
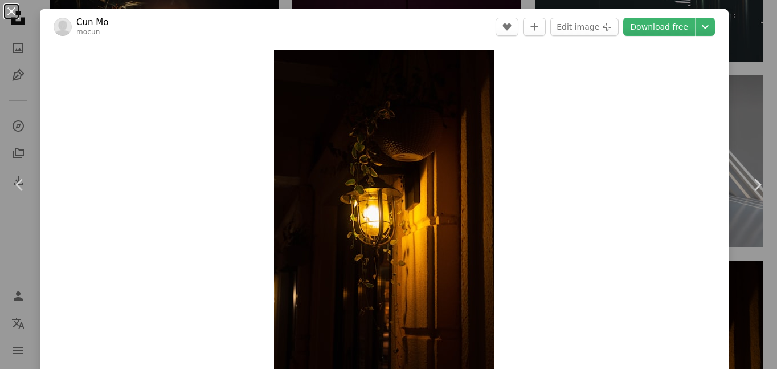
click at [13, 12] on button "An X shape" at bounding box center [12, 12] width 14 height 14
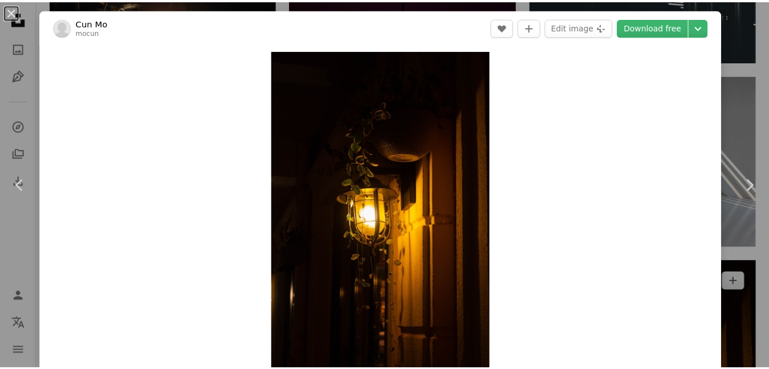
scroll to position [42824, 0]
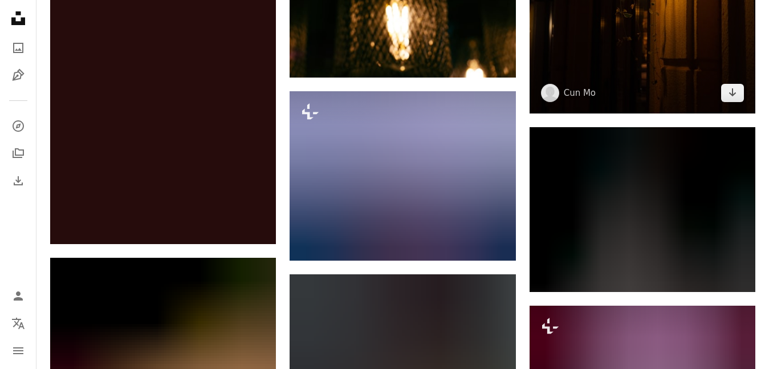
scroll to position [43564, 0]
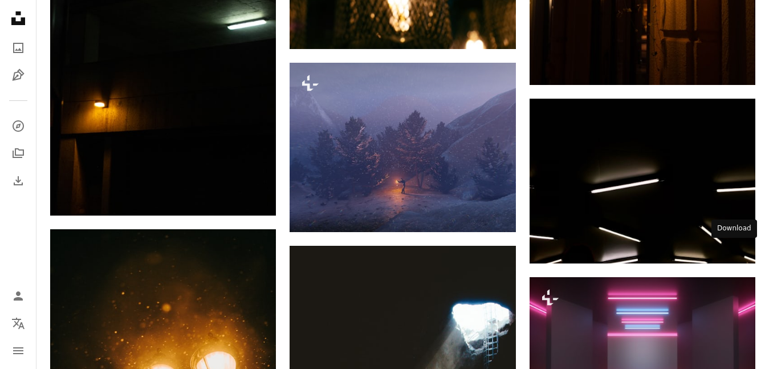
drag, startPoint x: 734, startPoint y: 251, endPoint x: 534, endPoint y: 217, distance: 203.0
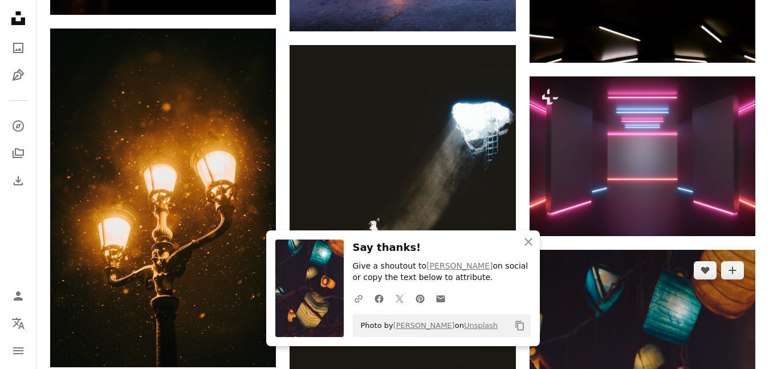
scroll to position [43906, 0]
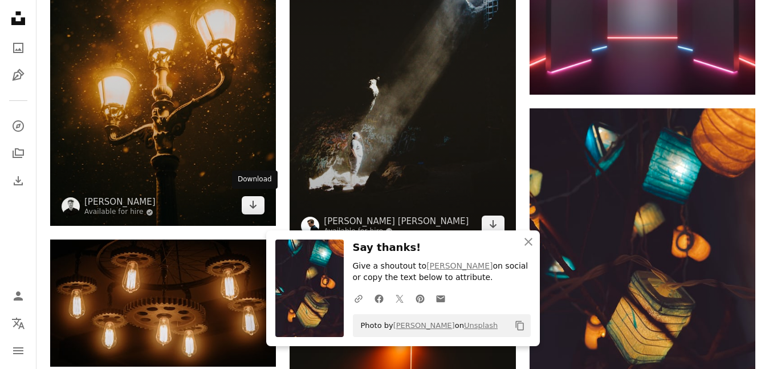
drag, startPoint x: 252, startPoint y: 202, endPoint x: 310, endPoint y: 210, distance: 58.1
click at [252, 202] on icon "Arrow pointing down" at bounding box center [252, 205] width 9 height 14
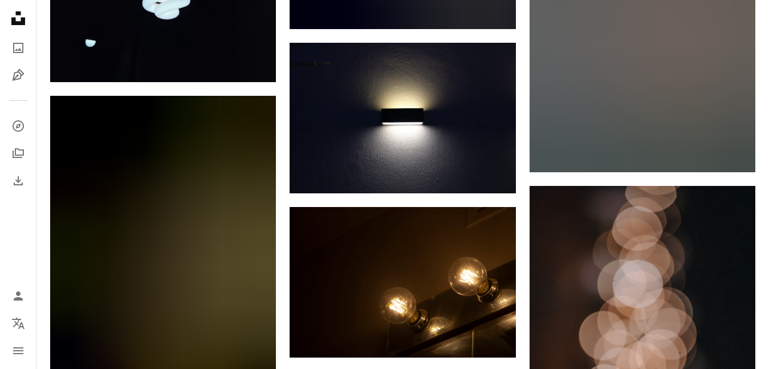
scroll to position [45445, 0]
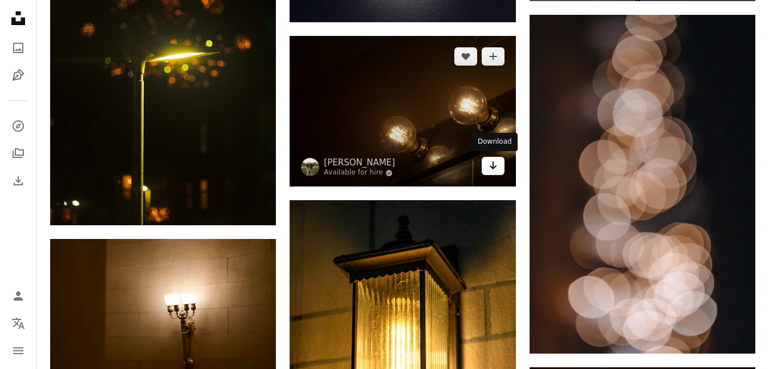
click at [492, 164] on icon "Arrow pointing down" at bounding box center [492, 165] width 9 height 14
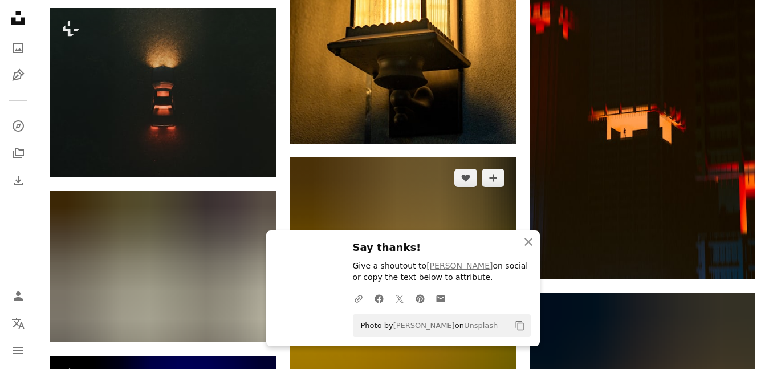
scroll to position [45844, 0]
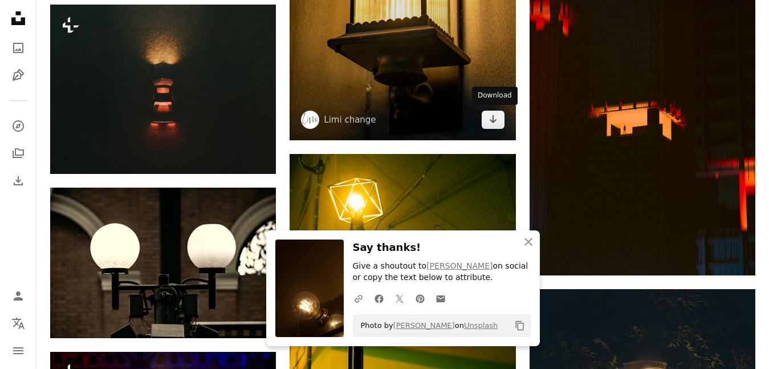
click at [493, 115] on icon "Arrow pointing down" at bounding box center [492, 119] width 9 height 14
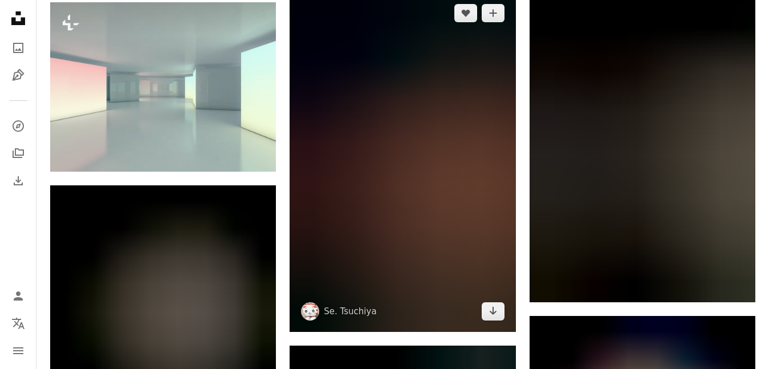
scroll to position [46640, 0]
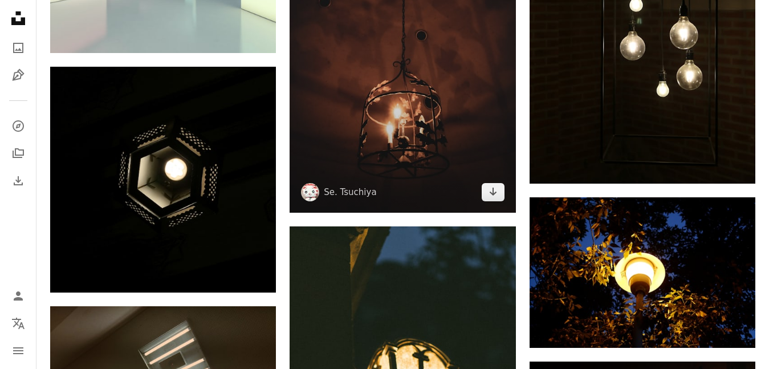
click at [497, 189] on icon "Arrow pointing down" at bounding box center [492, 192] width 9 height 14
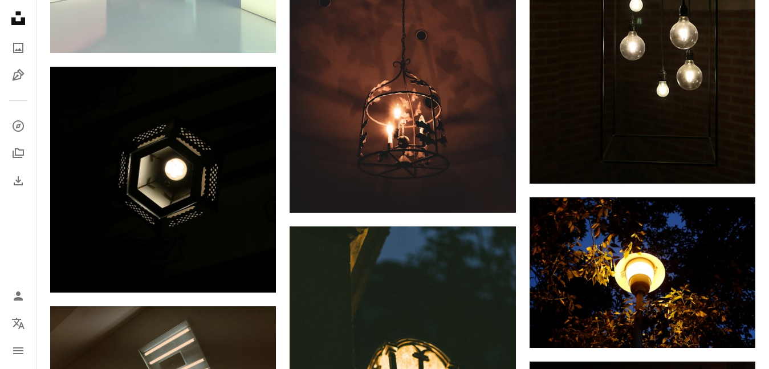
scroll to position [47382, 0]
